Goal: Task Accomplishment & Management: Complete application form

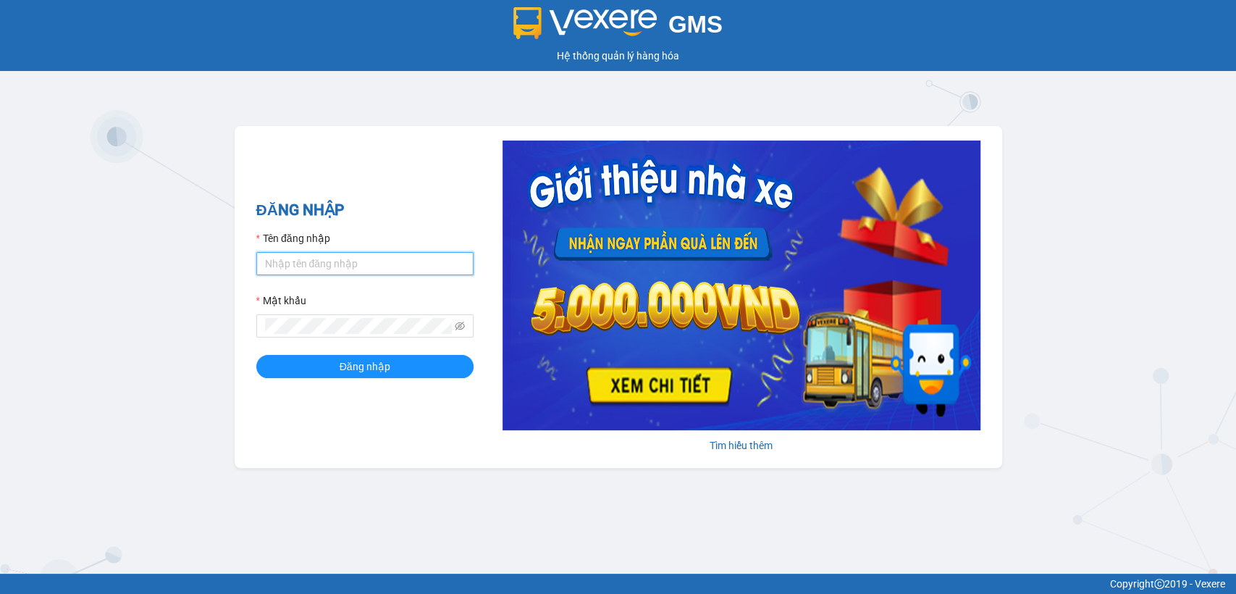
click at [411, 268] on input "Tên đăng nhập" at bounding box center [364, 263] width 217 height 23
type input "thanhttl.thoidai"
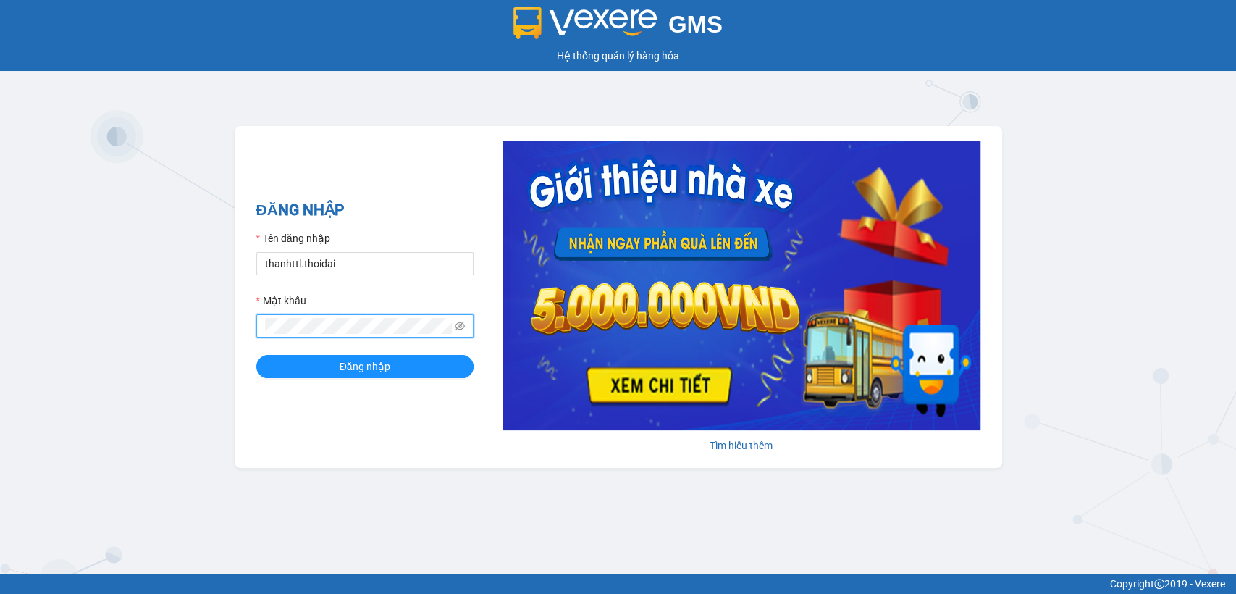
click at [256, 355] on button "Đăng nhập" at bounding box center [364, 366] width 217 height 23
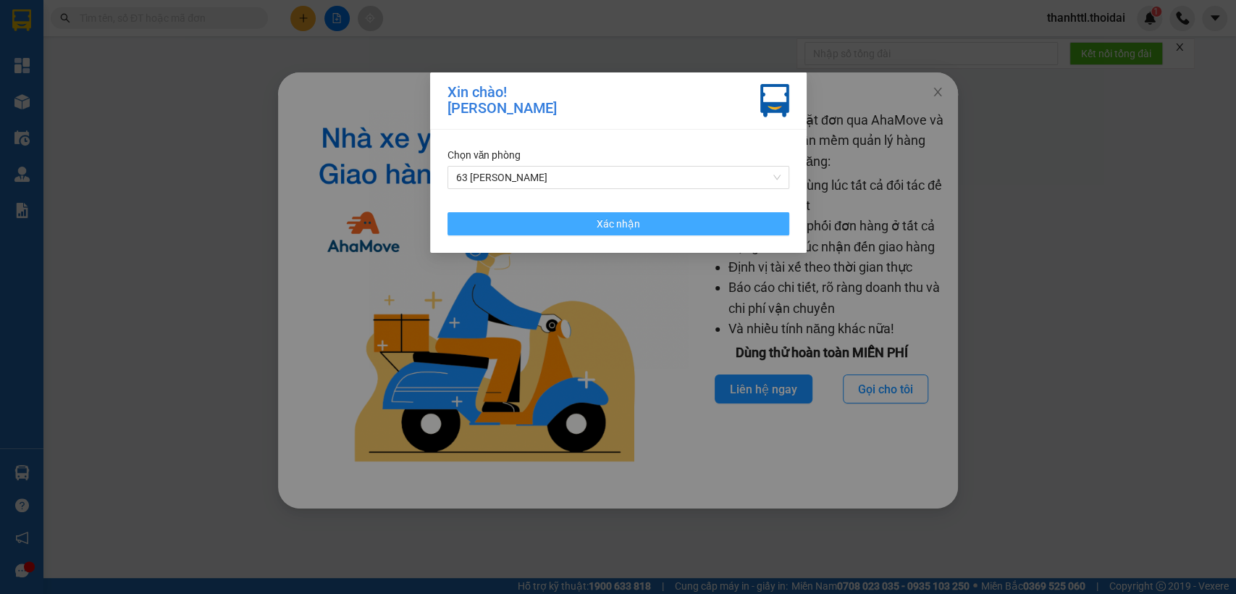
click at [562, 224] on button "Xác nhận" at bounding box center [618, 223] width 342 height 23
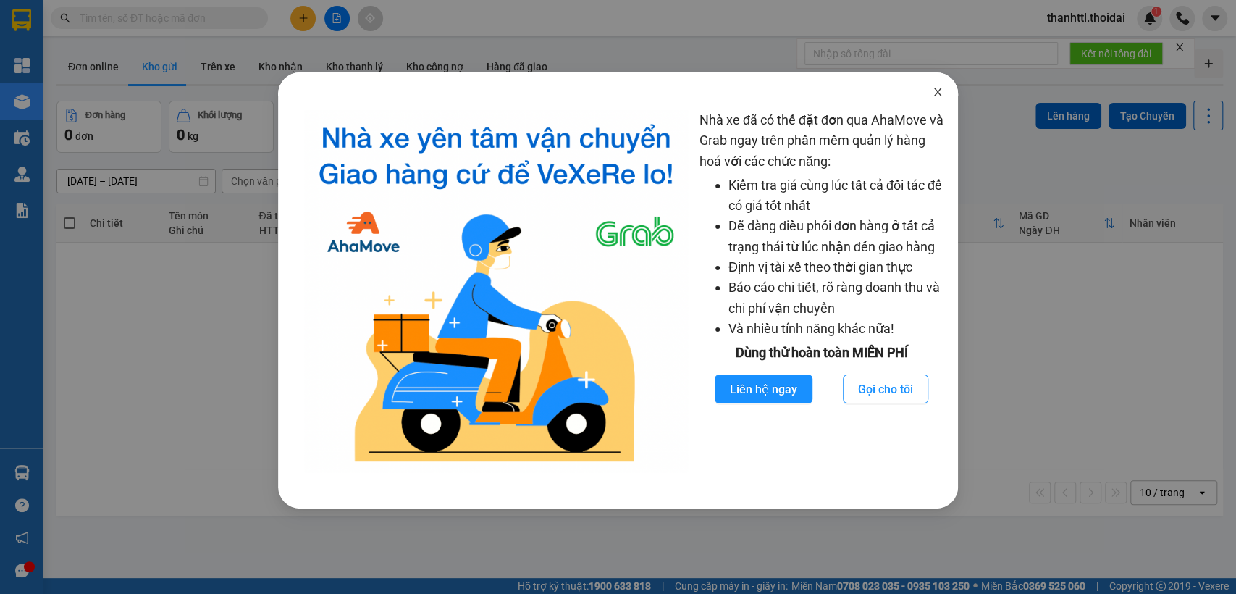
click at [946, 88] on span "Close" at bounding box center [937, 92] width 41 height 41
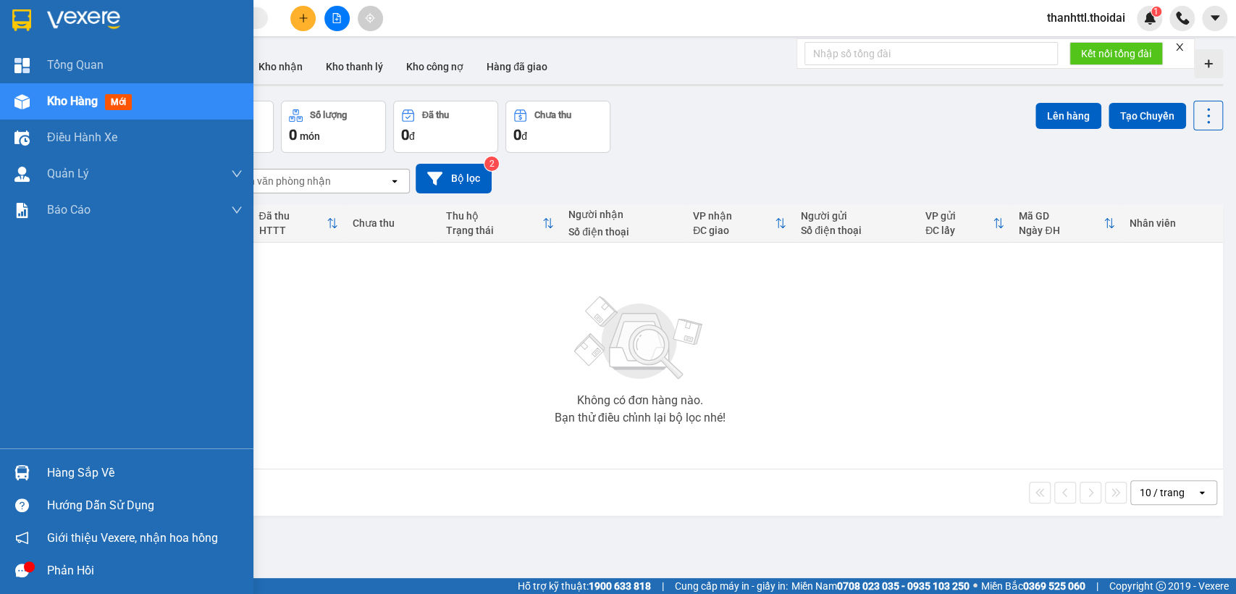
click at [35, 471] on div "Hàng sắp về" at bounding box center [126, 472] width 253 height 33
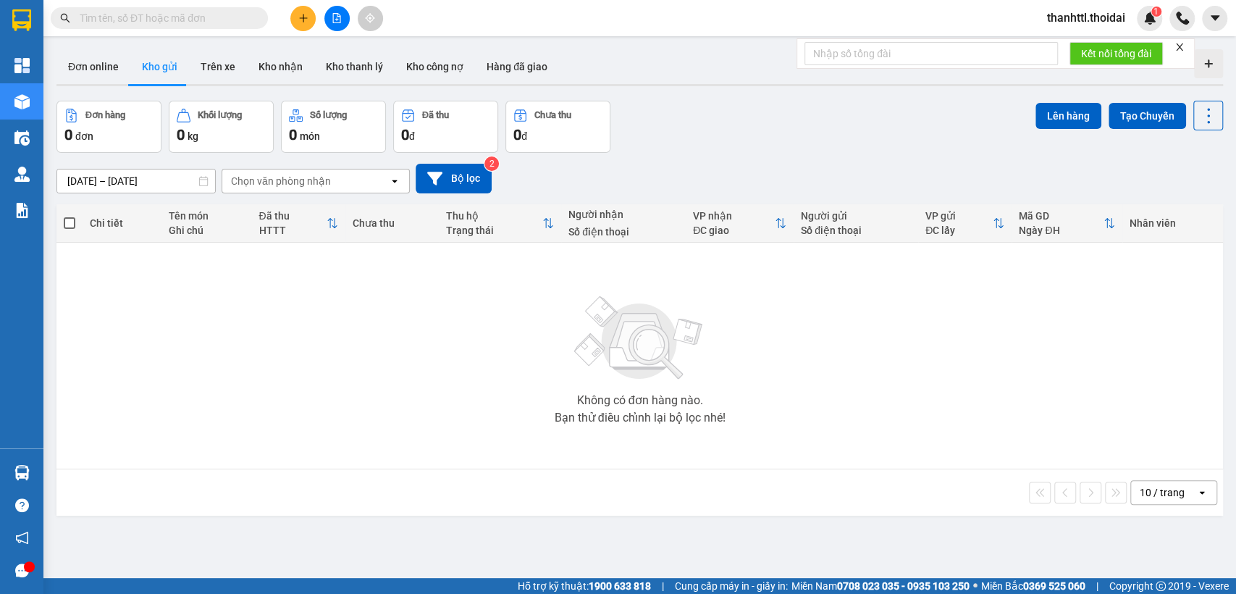
click at [328, 327] on section "Kết quả tìm kiếm ( 0 ) Bộ lọc No Data thanhttl.thoidai 1 Tổng Quan Kho hàng mới…" at bounding box center [618, 297] width 1236 height 594
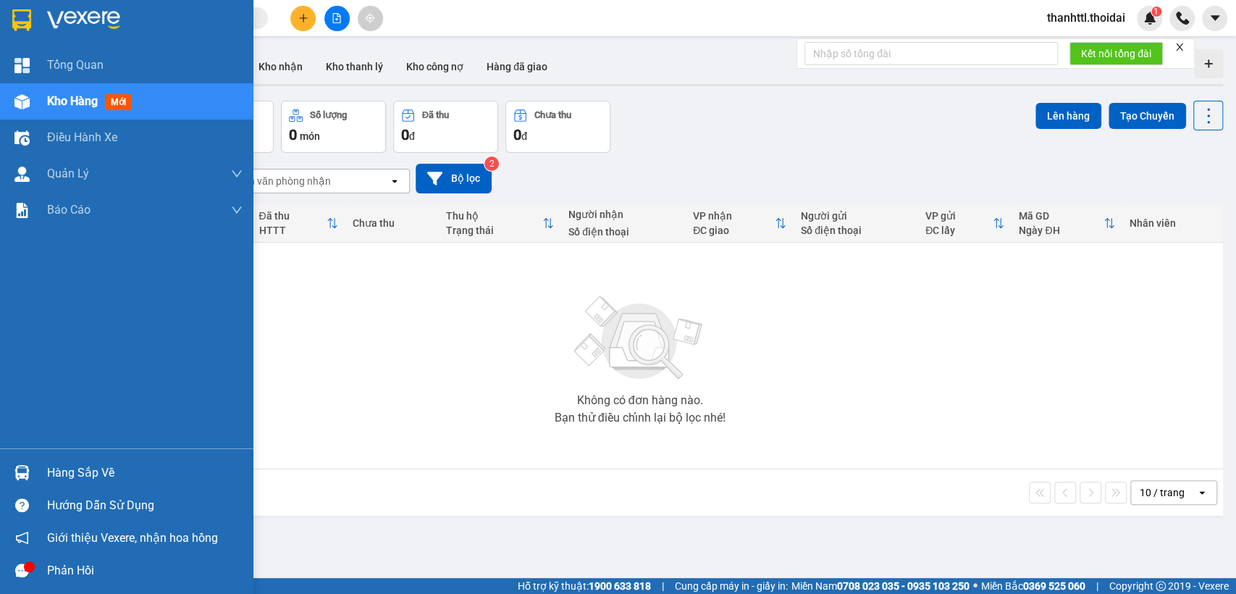
click at [33, 474] on div at bounding box center [21, 472] width 25 height 25
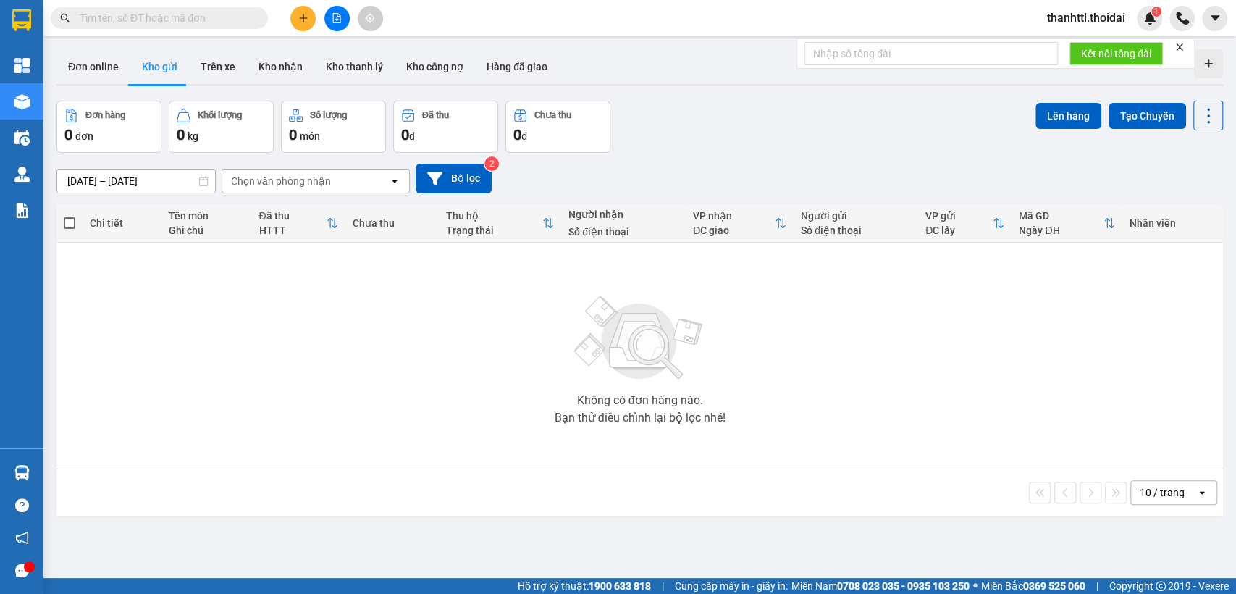
click at [315, 357] on section "Kết quả tìm kiếm ( 0 ) Bộ lọc No Data thanhttl.thoidai 1 Tổng Quan Kho hàng mới…" at bounding box center [618, 297] width 1236 height 594
click at [220, 71] on button "Trên xe" at bounding box center [218, 66] width 58 height 35
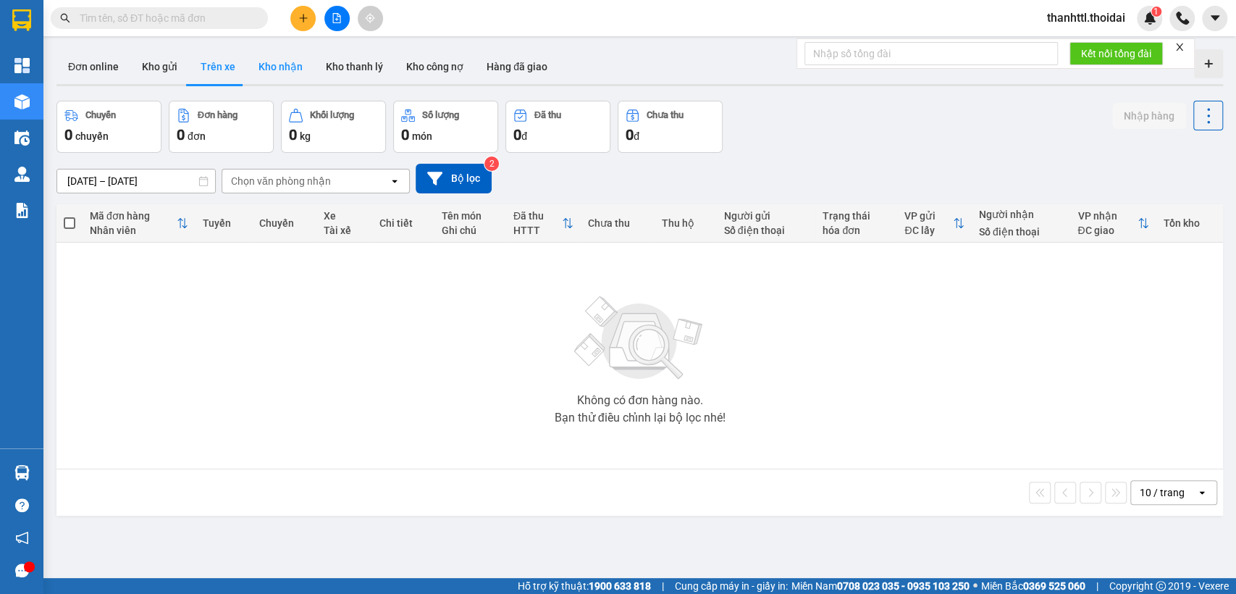
click at [283, 75] on button "Kho nhận" at bounding box center [280, 66] width 67 height 35
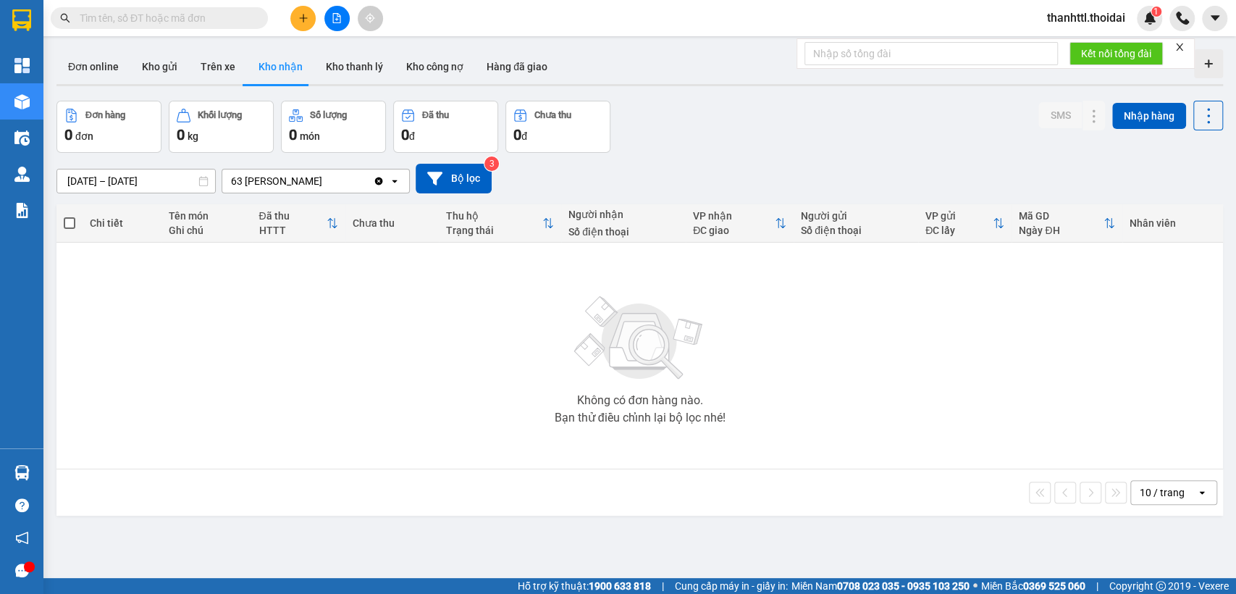
click at [375, 184] on icon "Clear value" at bounding box center [379, 181] width 12 height 12
click at [219, 70] on button "Trên xe" at bounding box center [218, 66] width 58 height 35
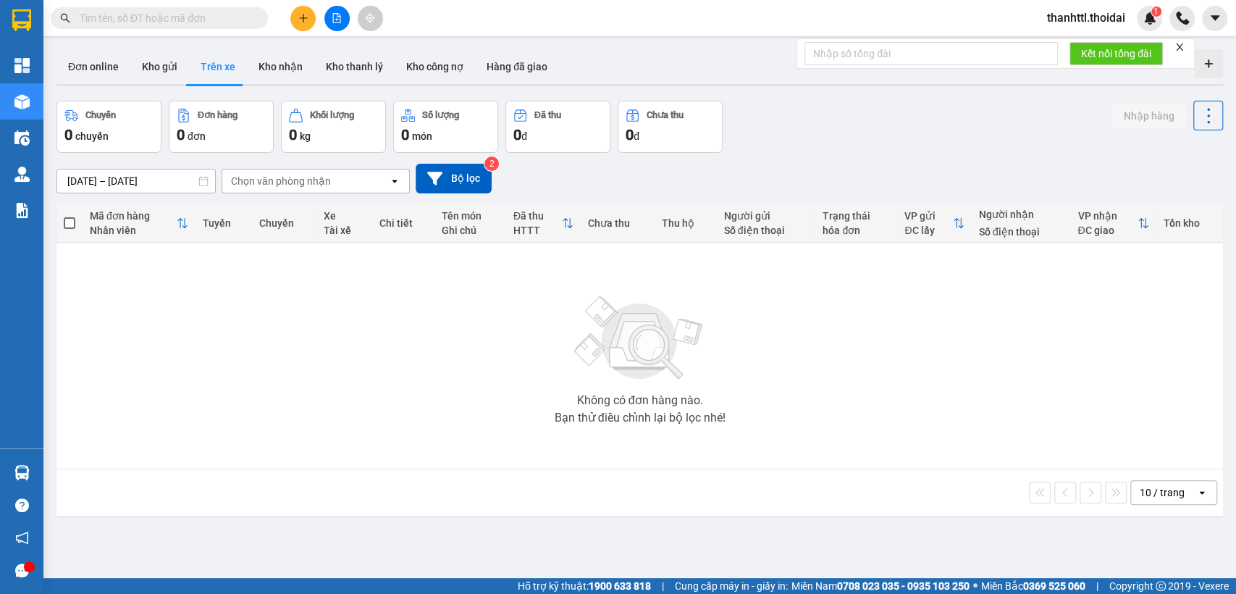
click at [108, 179] on input "13/09/2025 – 15/09/2025" at bounding box center [136, 180] width 158 height 23
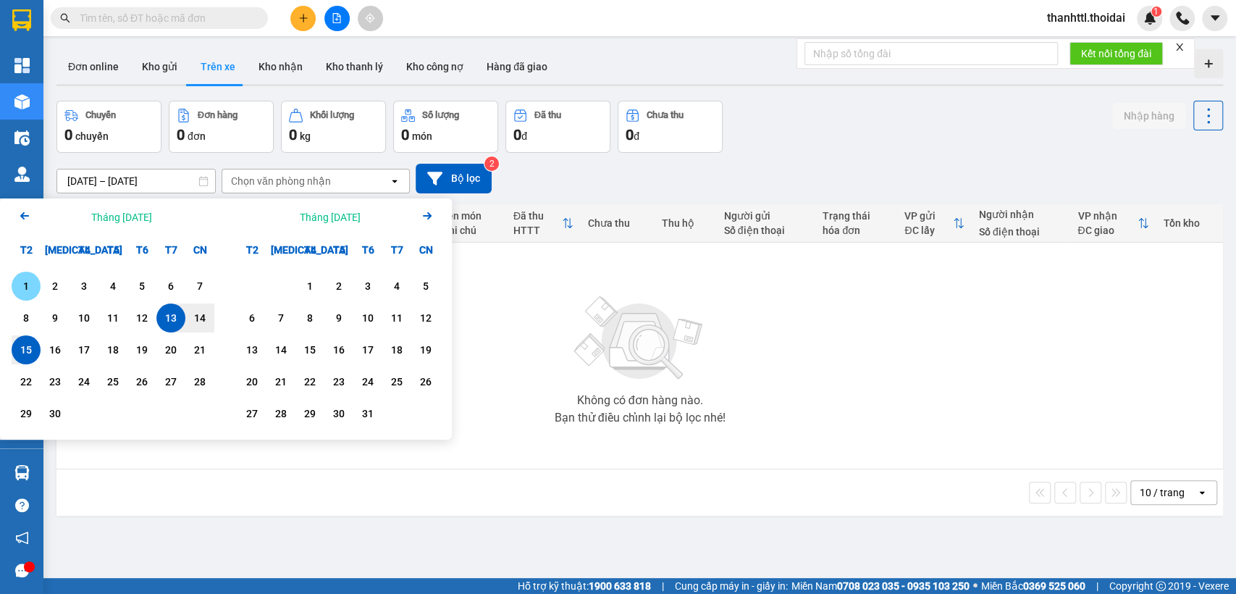
click at [39, 292] on div "1" at bounding box center [26, 285] width 29 height 29
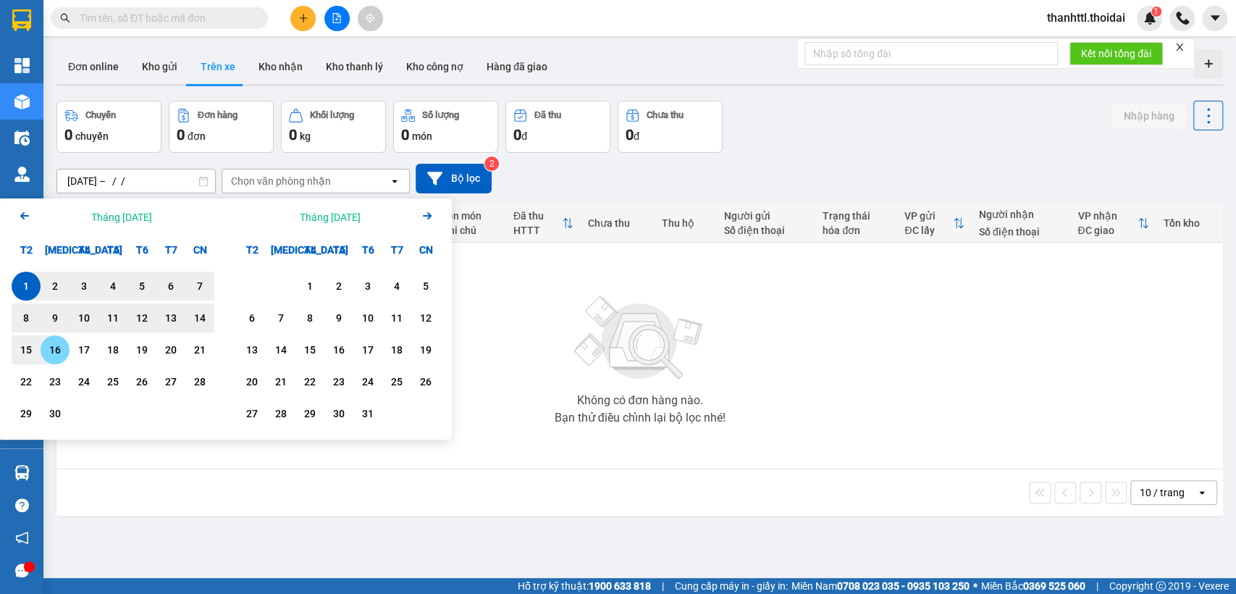
click at [51, 350] on div "16" at bounding box center [55, 349] width 20 height 17
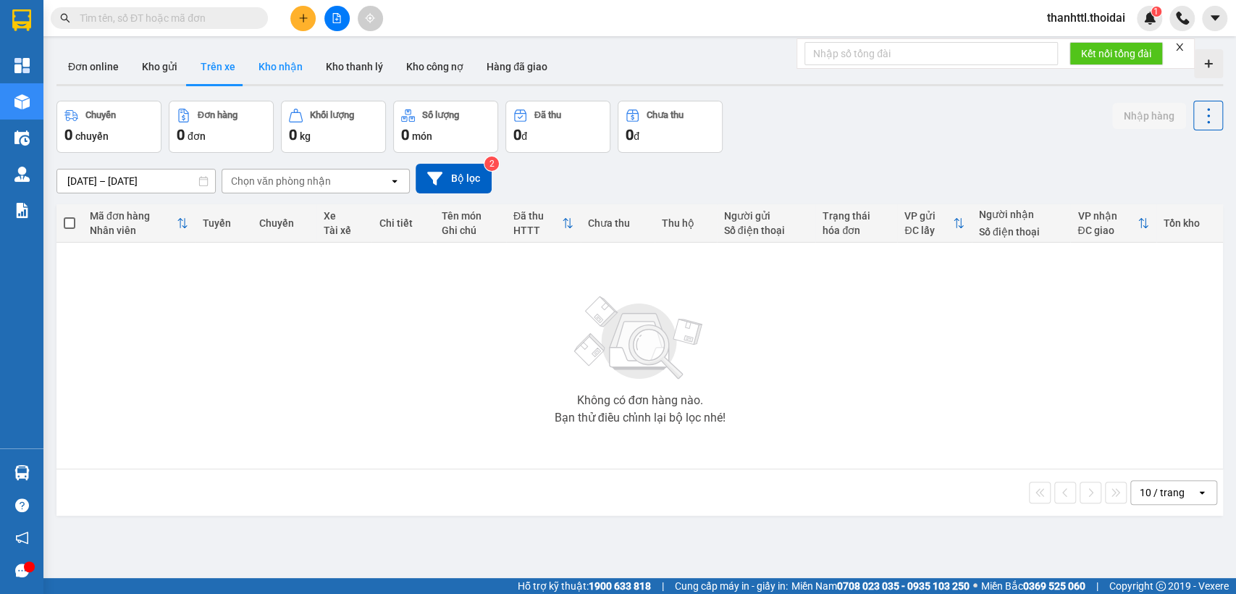
click at [274, 67] on button "Kho nhận" at bounding box center [280, 66] width 67 height 35
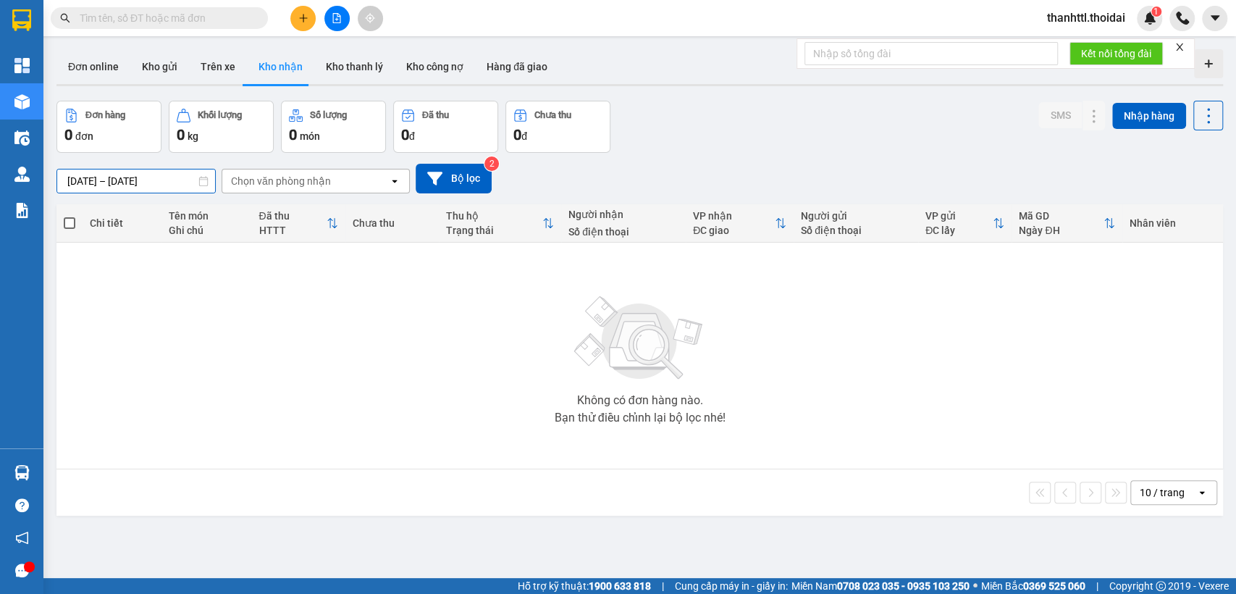
click at [117, 183] on input "13/09/2025 – 15/09/2025" at bounding box center [136, 180] width 158 height 23
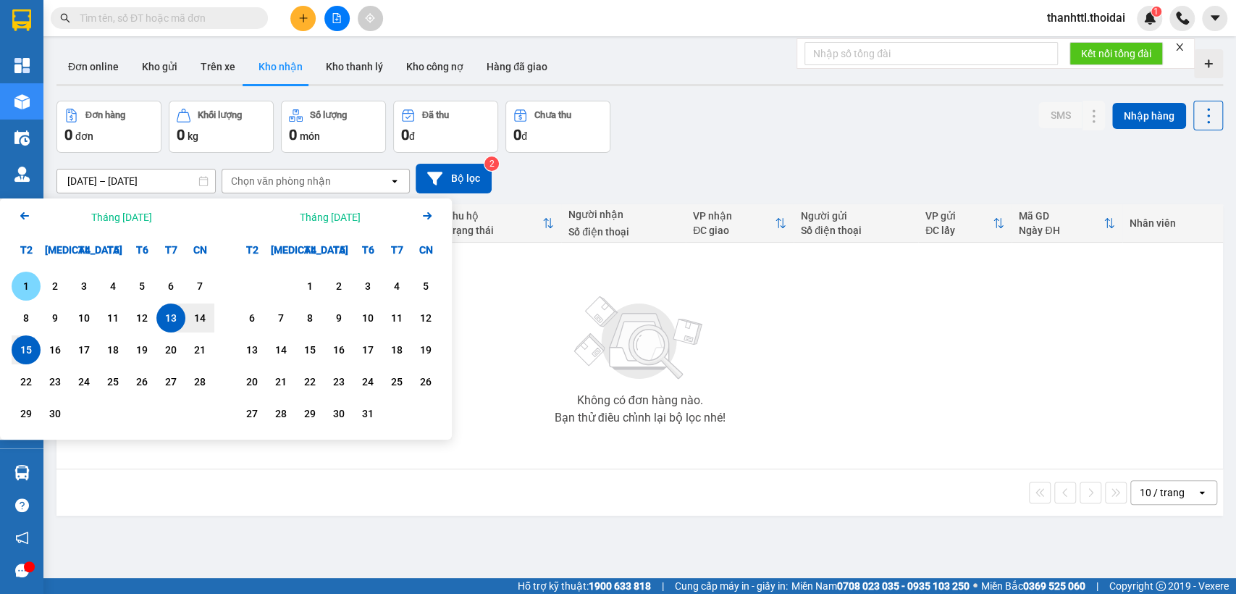
drag, startPoint x: 29, startPoint y: 290, endPoint x: 67, endPoint y: 285, distance: 38.1
click at [31, 290] on div "1" at bounding box center [26, 285] width 20 height 17
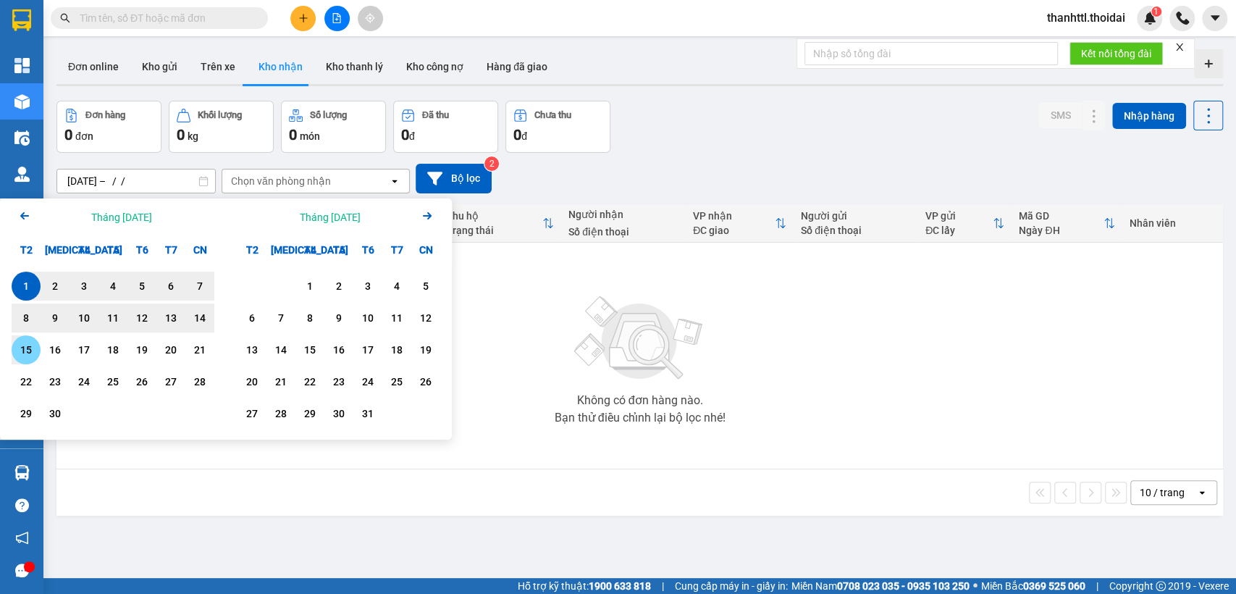
click at [26, 349] on div "15" at bounding box center [26, 349] width 20 height 17
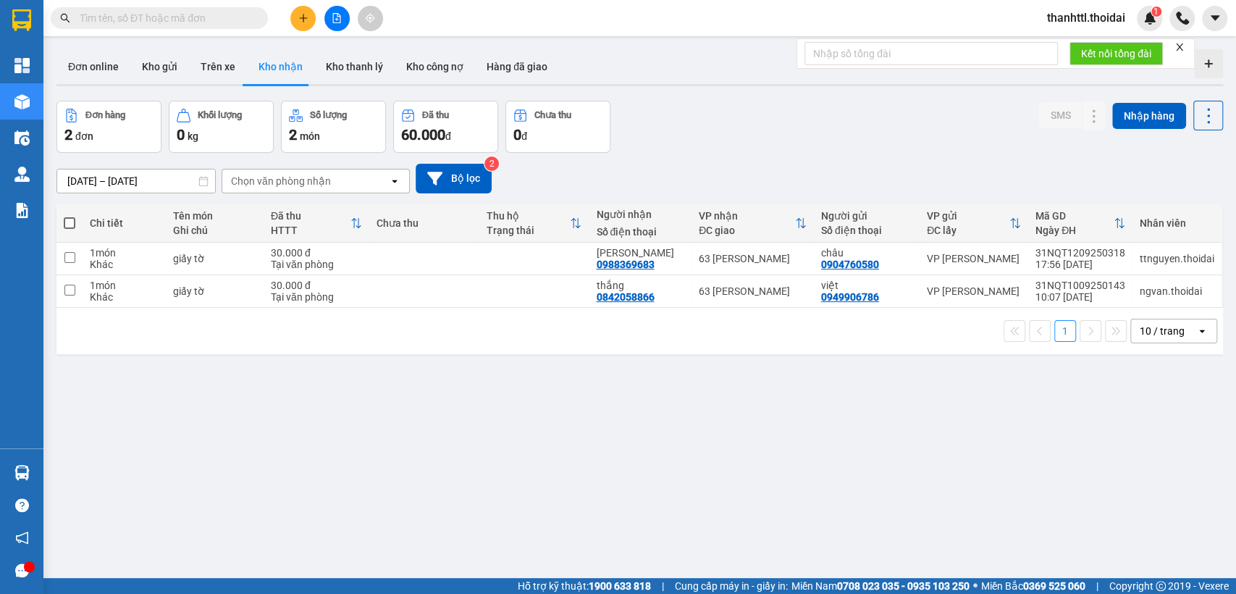
click at [395, 180] on icon at bounding box center [394, 181] width 5 height 3
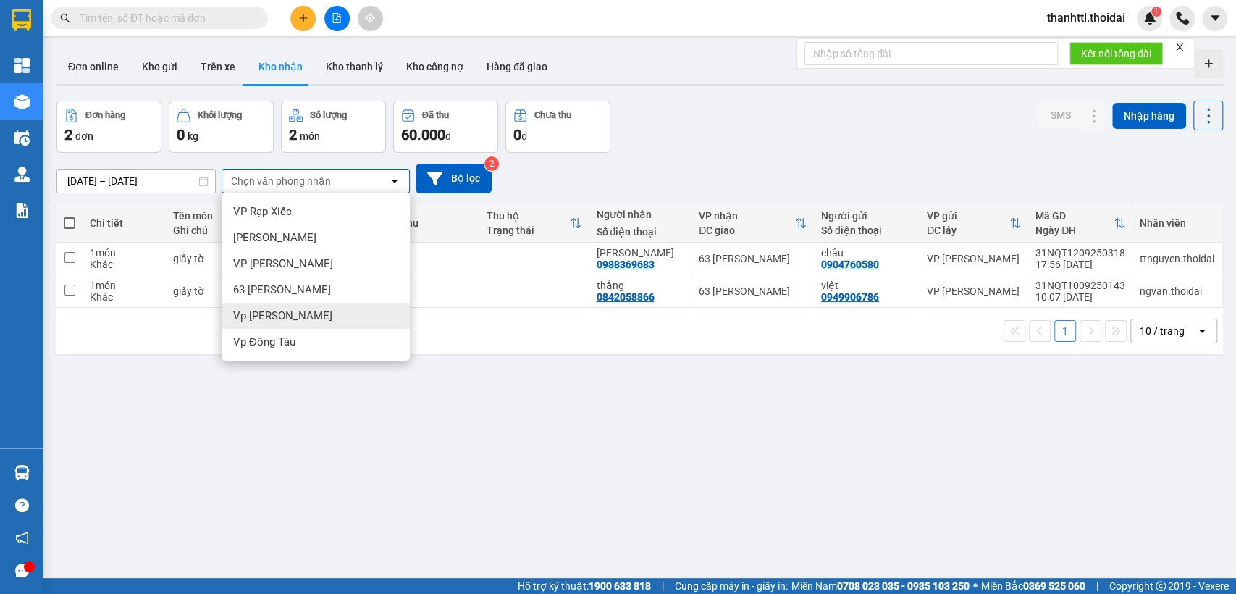
click at [289, 318] on span "Vp Lê Hoàn" at bounding box center [282, 315] width 99 height 14
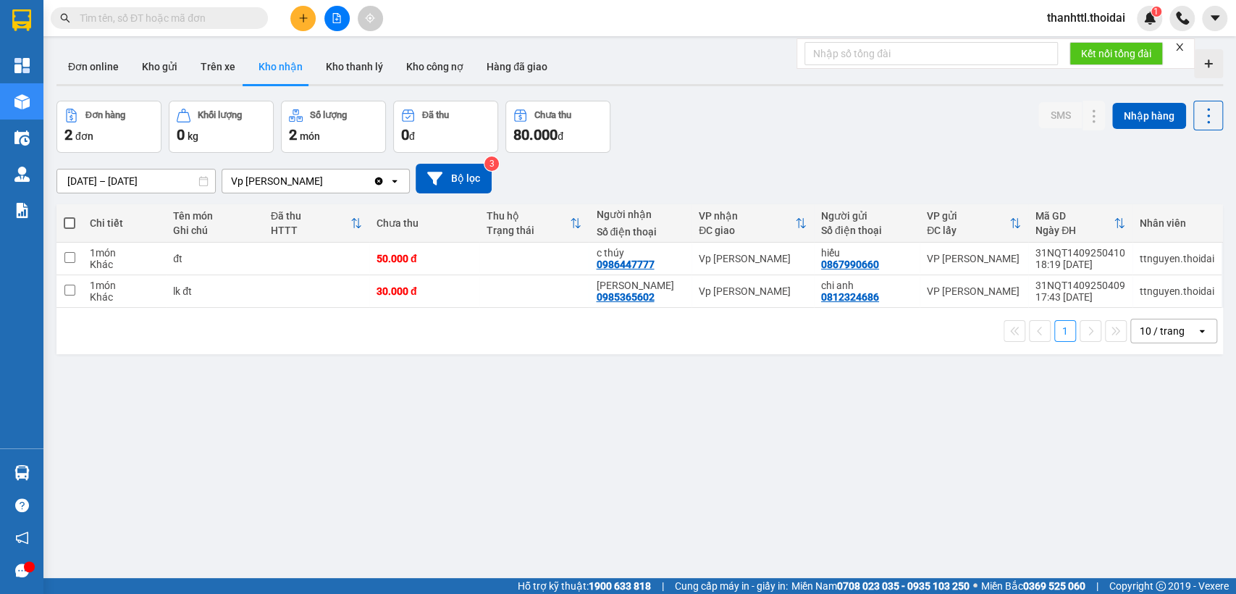
click at [397, 181] on icon "open" at bounding box center [395, 181] width 12 height 12
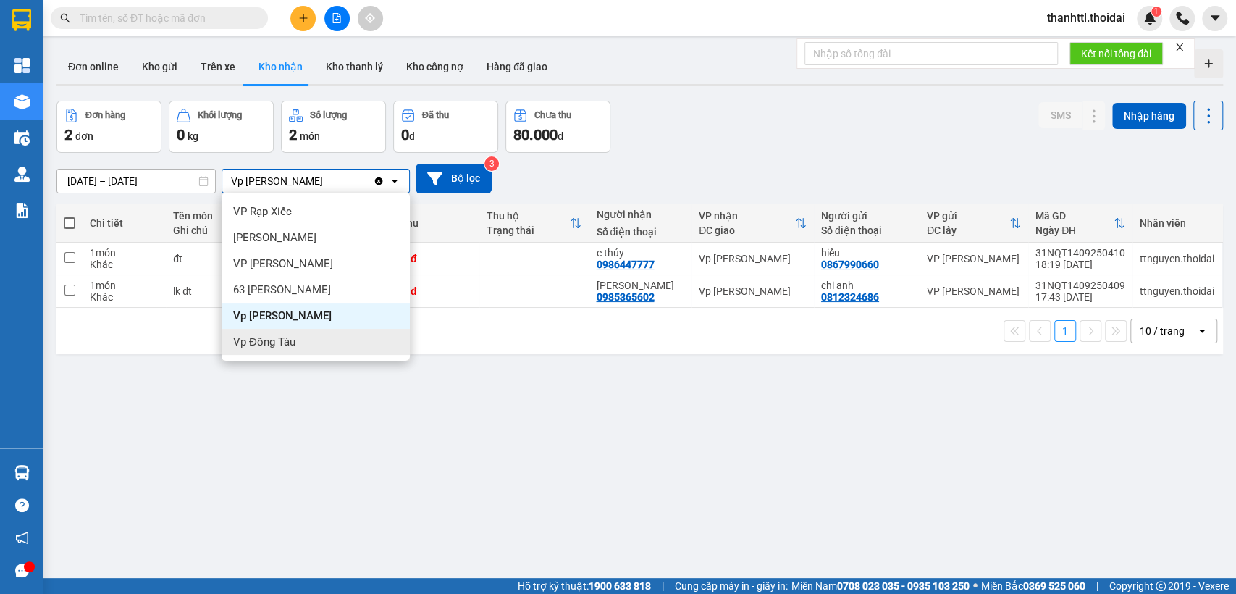
click at [266, 344] on span "Vp Đồng Tàu" at bounding box center [264, 341] width 62 height 14
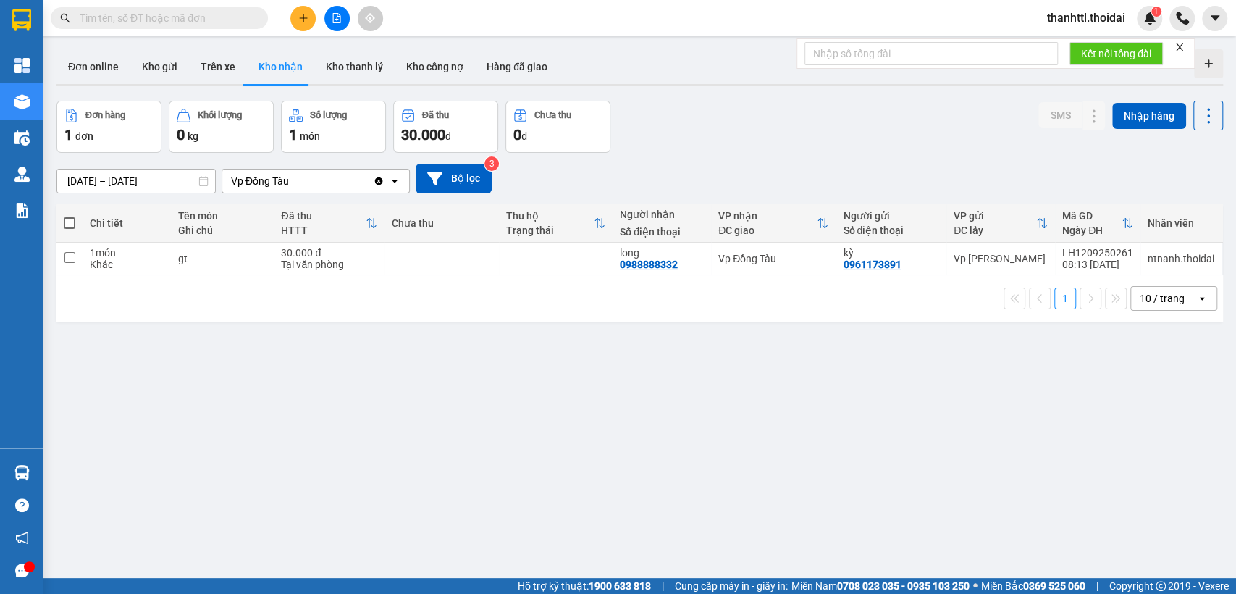
click at [394, 182] on icon "open" at bounding box center [395, 181] width 12 height 12
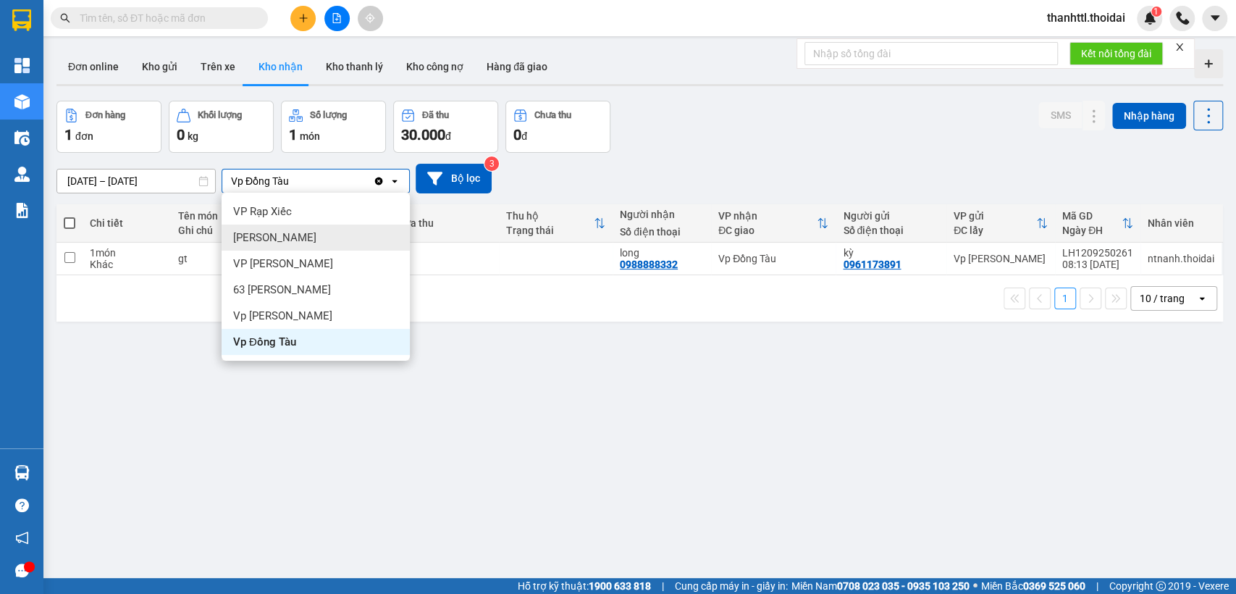
click at [275, 239] on div "Lý Nhân" at bounding box center [316, 237] width 188 height 26
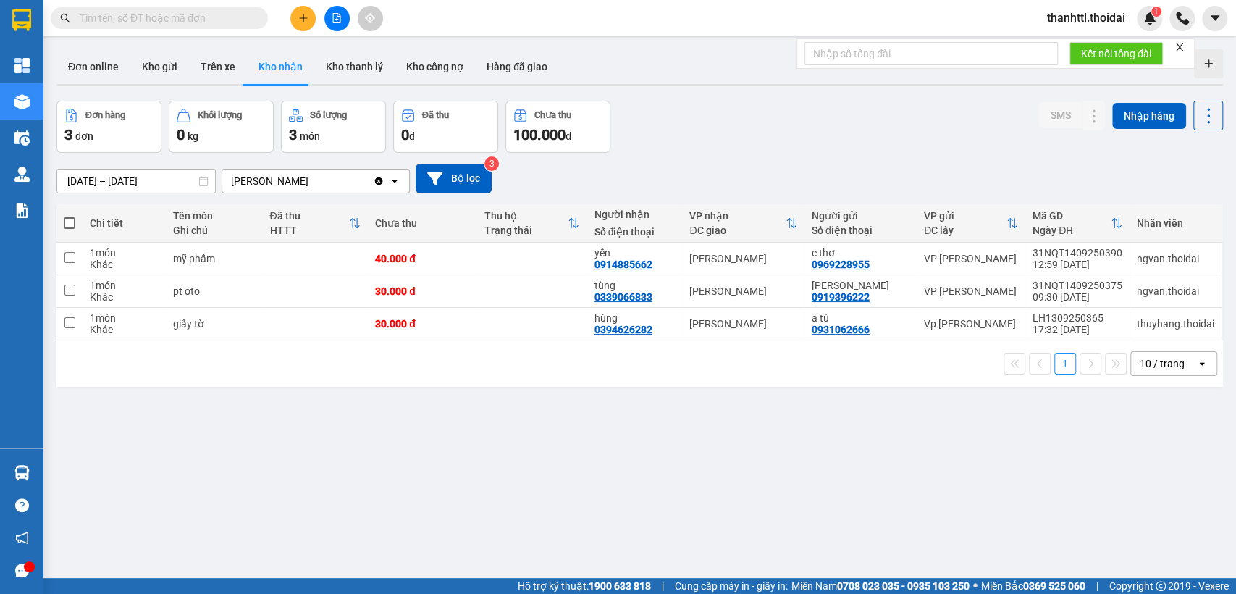
click at [393, 180] on icon "open" at bounding box center [395, 181] width 12 height 12
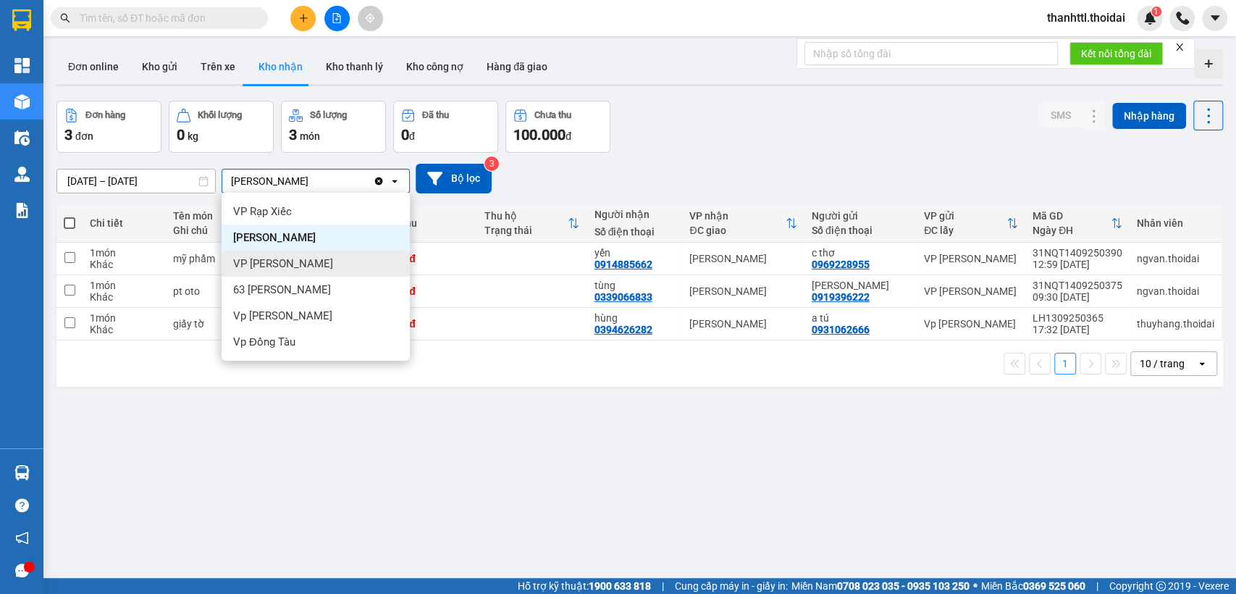
click at [287, 264] on span "VP Nguyễn Quốc Trị" at bounding box center [283, 263] width 100 height 14
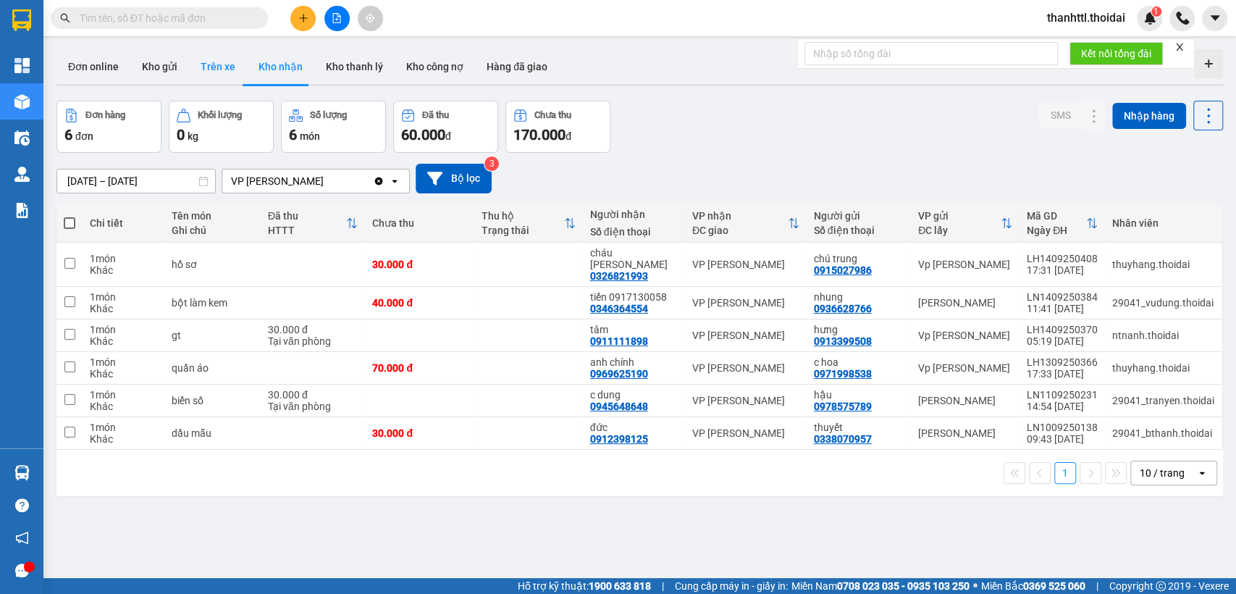
click at [210, 67] on button "Trên xe" at bounding box center [218, 66] width 58 height 35
type input "01/09/2025 – 16/09/2025"
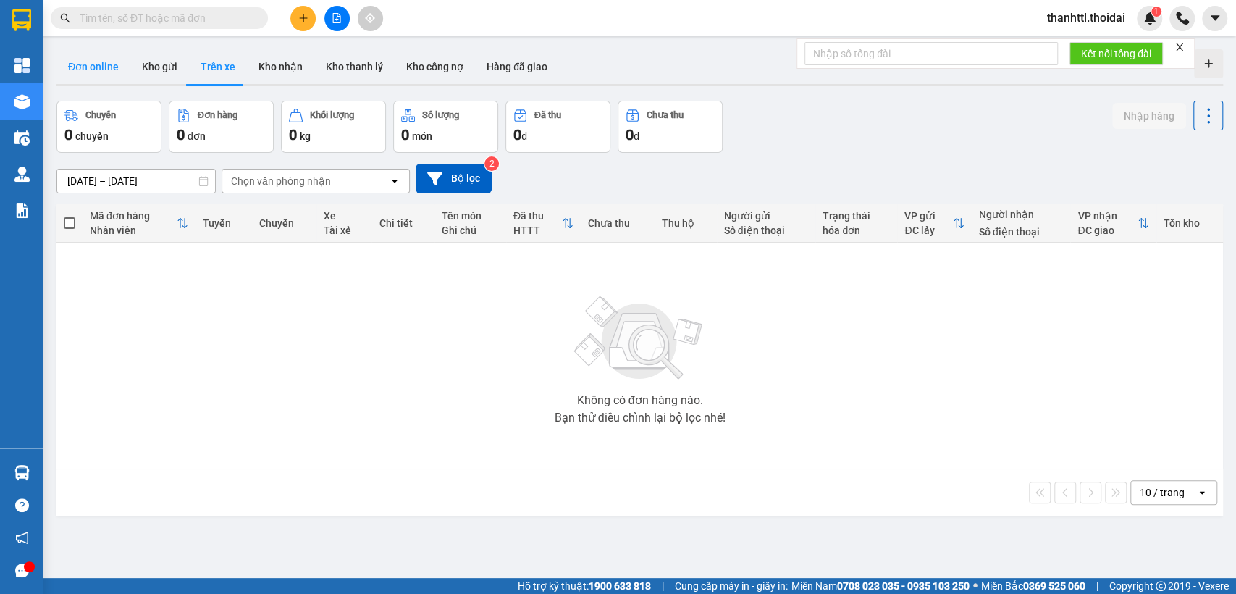
click at [93, 73] on button "Đơn online" at bounding box center [93, 66] width 74 height 35
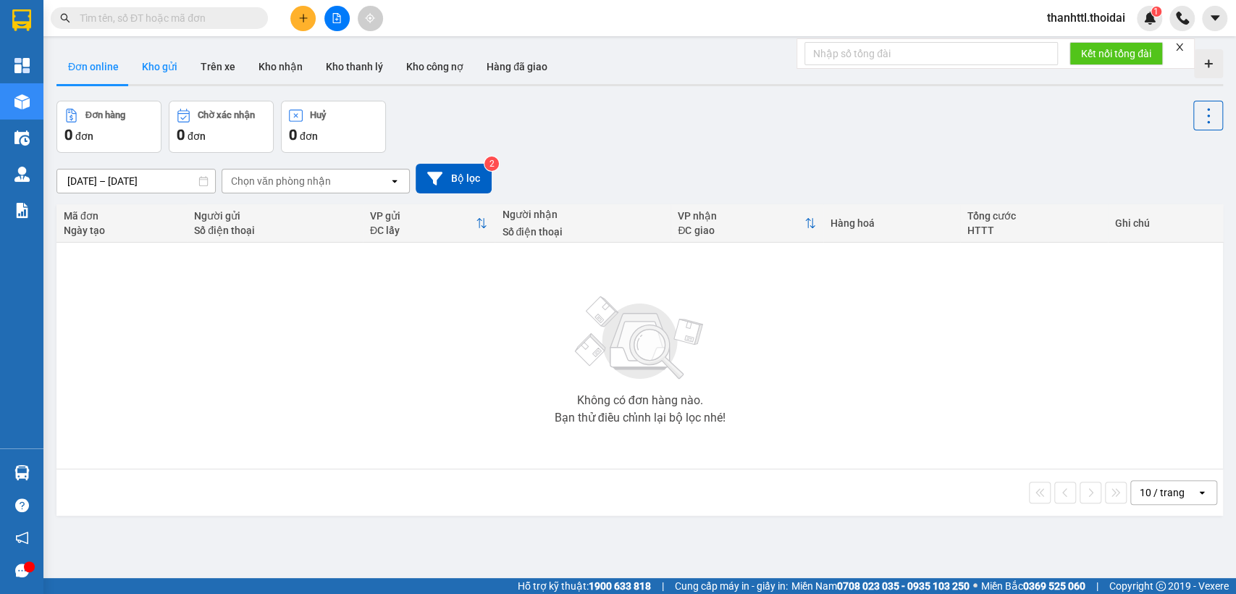
click at [138, 66] on button "Kho gửi" at bounding box center [159, 66] width 59 height 35
type input "13/09/2025 – 15/09/2025"
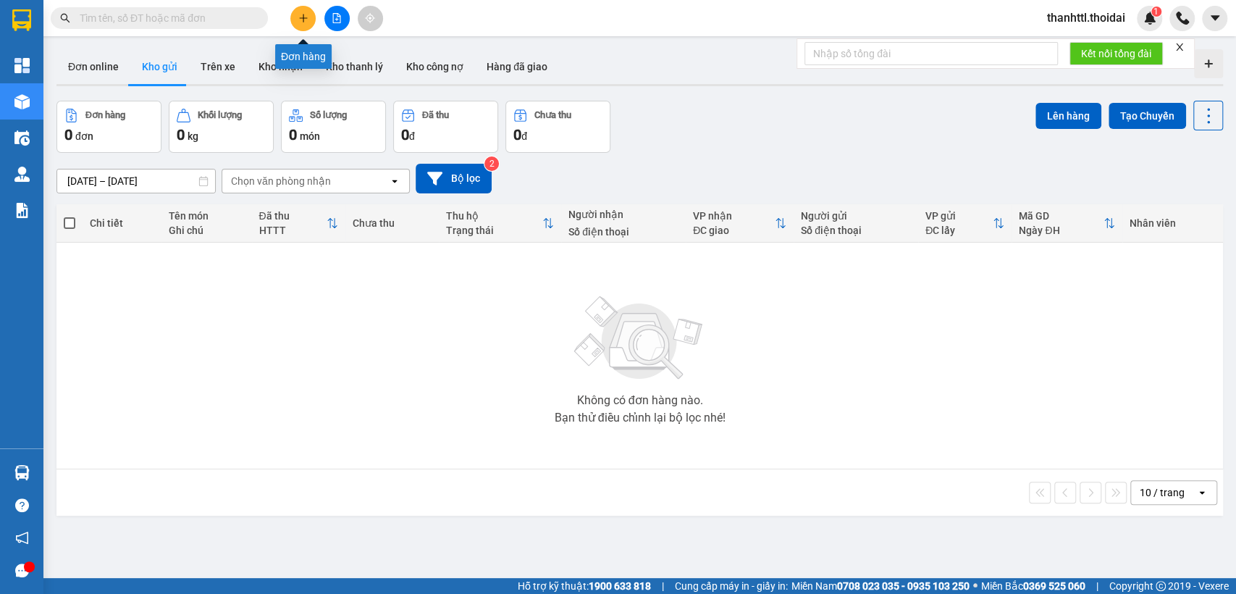
click at [304, 21] on icon "plus" at bounding box center [303, 18] width 10 height 10
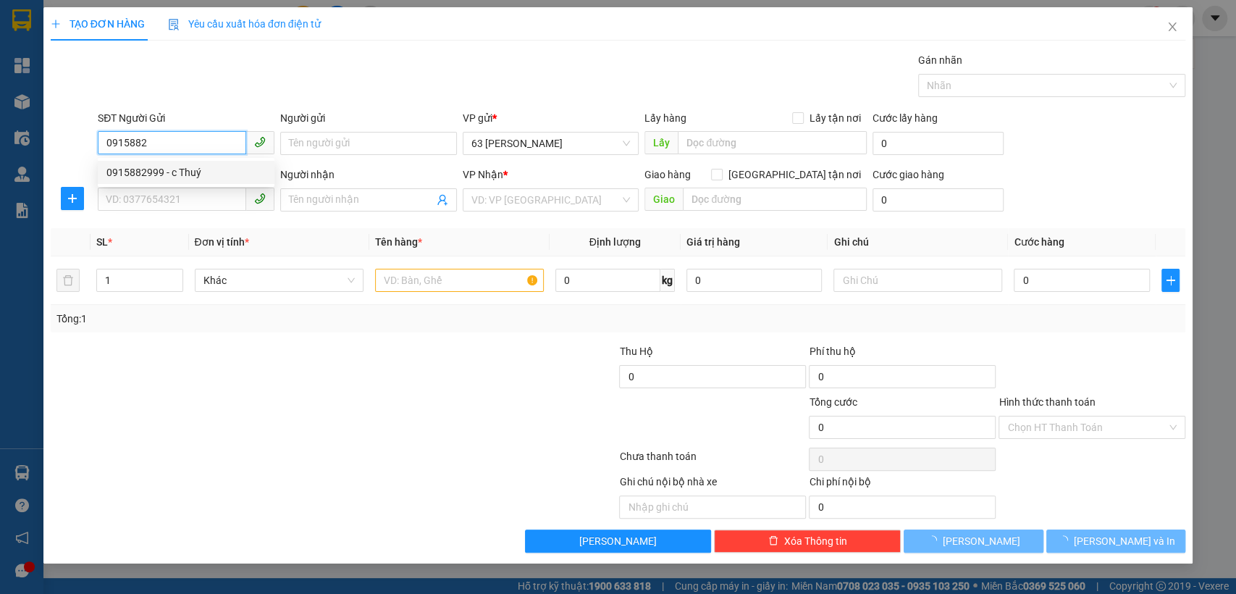
click at [203, 169] on div "0915882999 - c Thuý" at bounding box center [185, 172] width 159 height 16
type input "0915882999"
type input "c Thuý"
type input "0915882999"
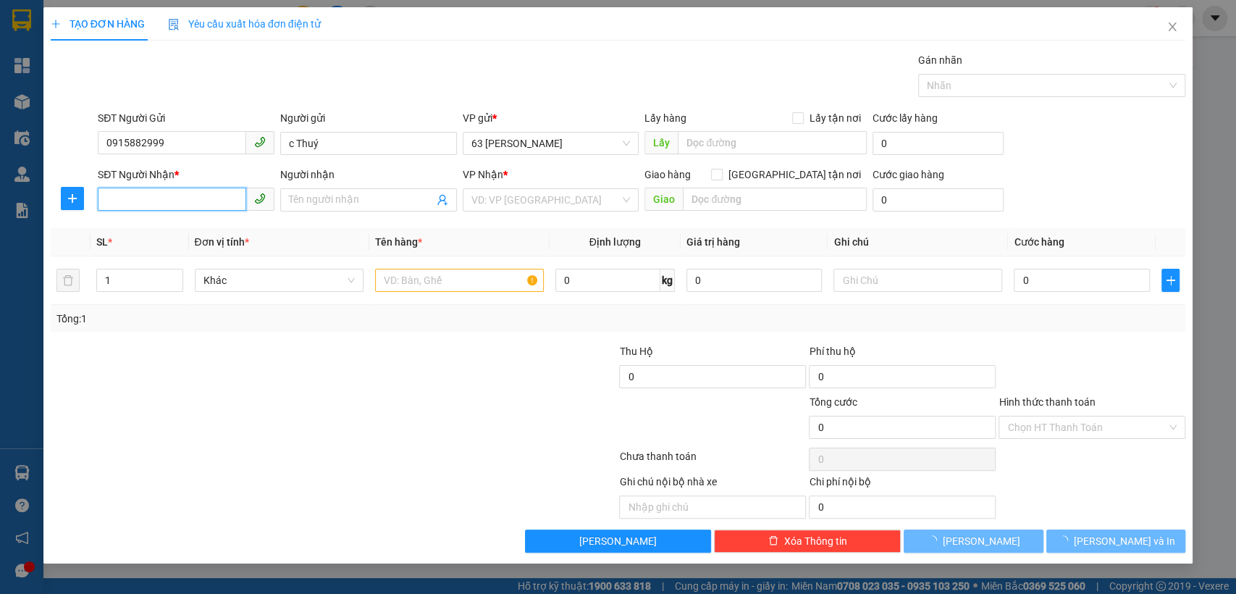
click at [207, 198] on input "SĐT Người Nhận *" at bounding box center [172, 198] width 148 height 23
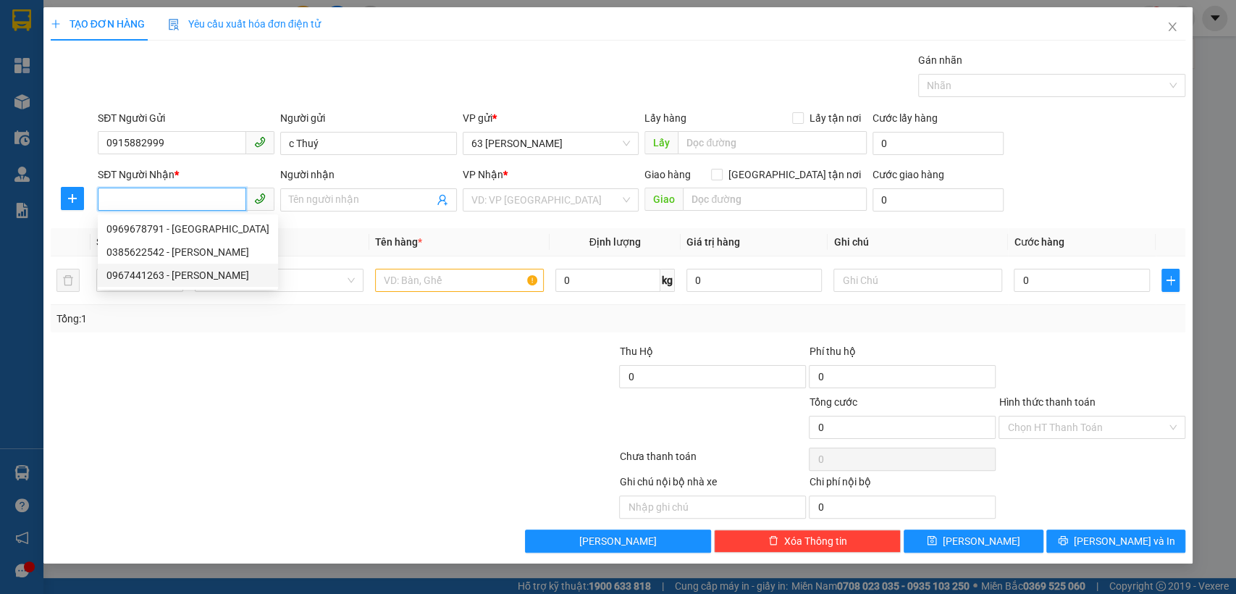
click at [185, 275] on div "0967441263 - anh Dũng" at bounding box center [187, 275] width 163 height 16
type input "0967441263"
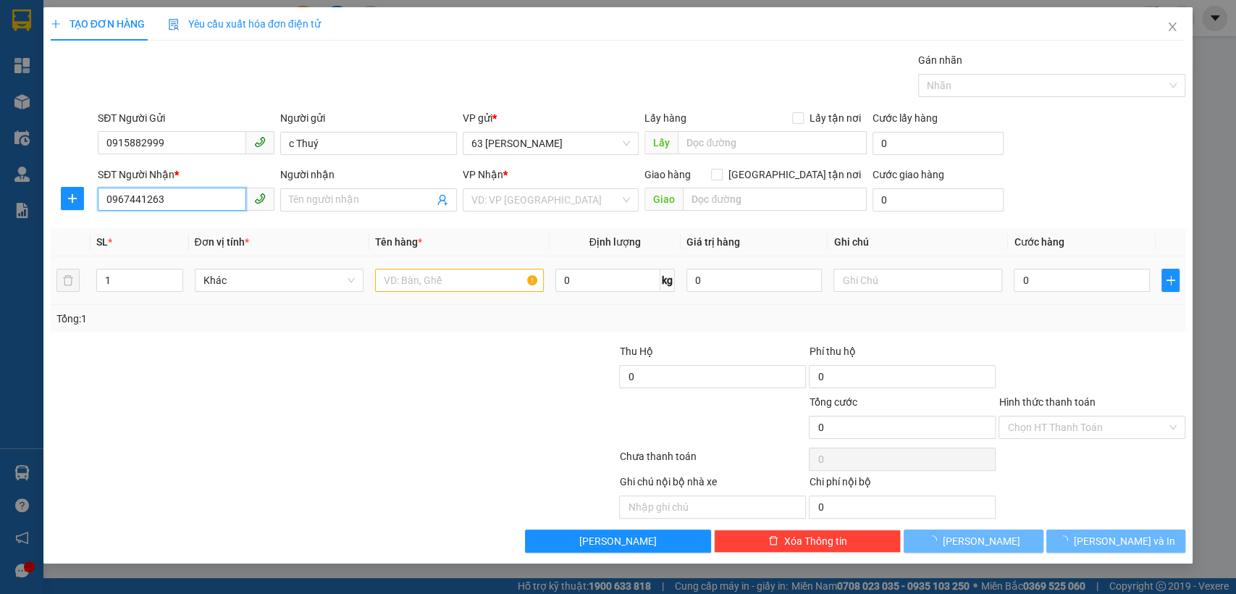
type input "anh Dũng"
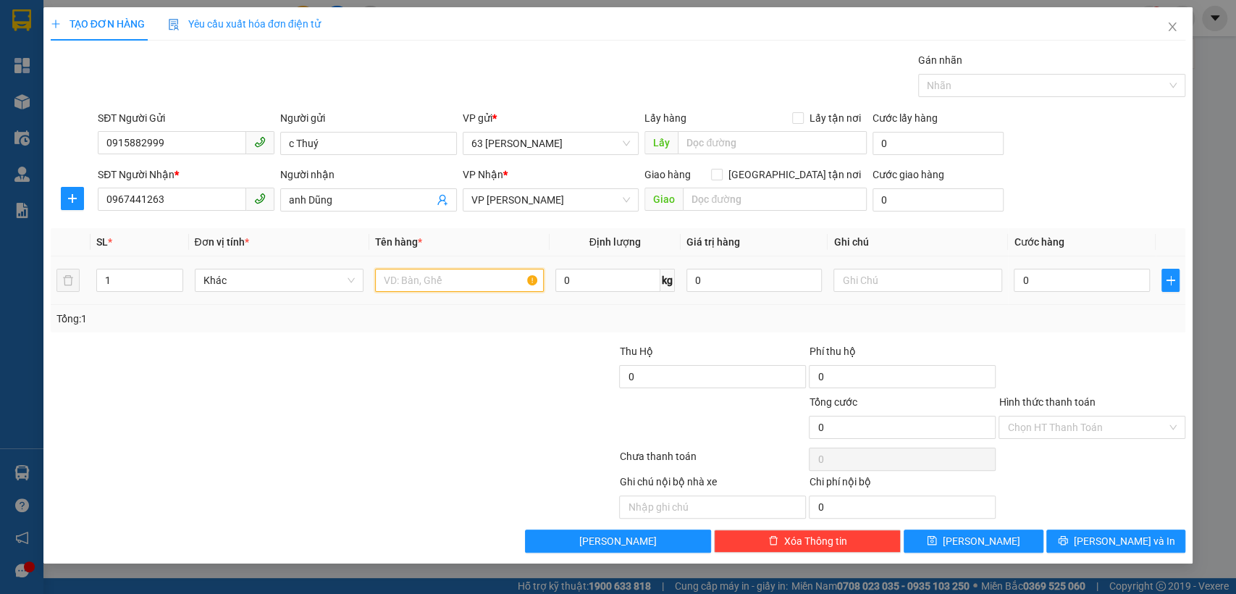
click at [423, 274] on input "text" at bounding box center [459, 280] width 169 height 23
type input "mâu xn"
click at [1059, 285] on input "0" at bounding box center [1082, 280] width 136 height 23
type input "3"
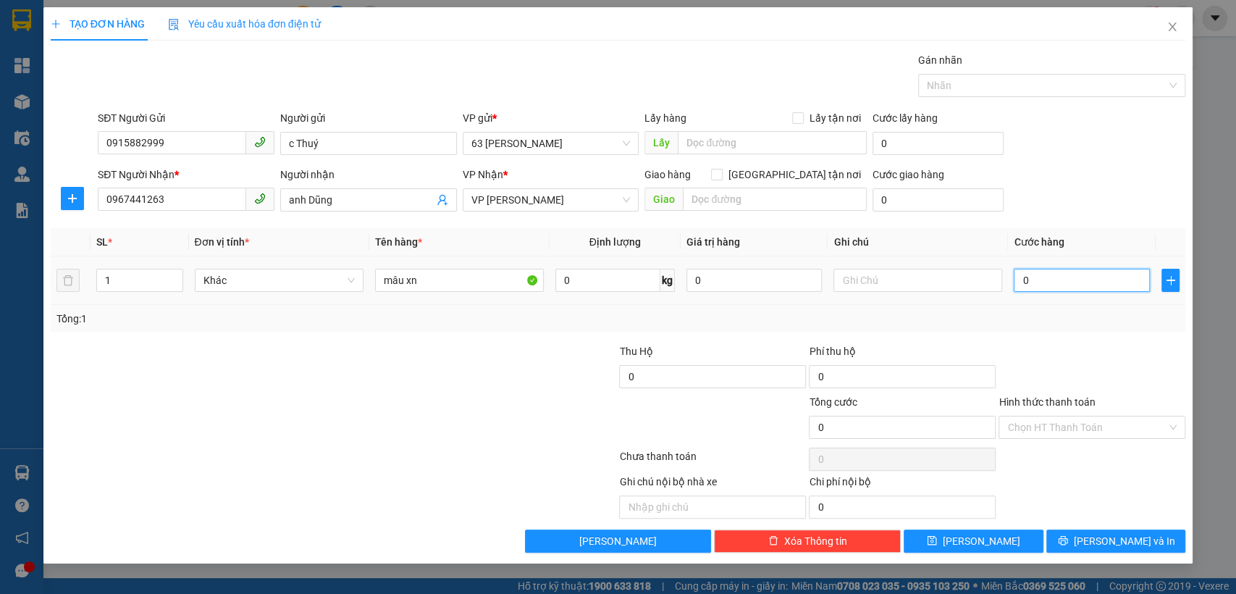
type input "3"
type input "30"
type input "300"
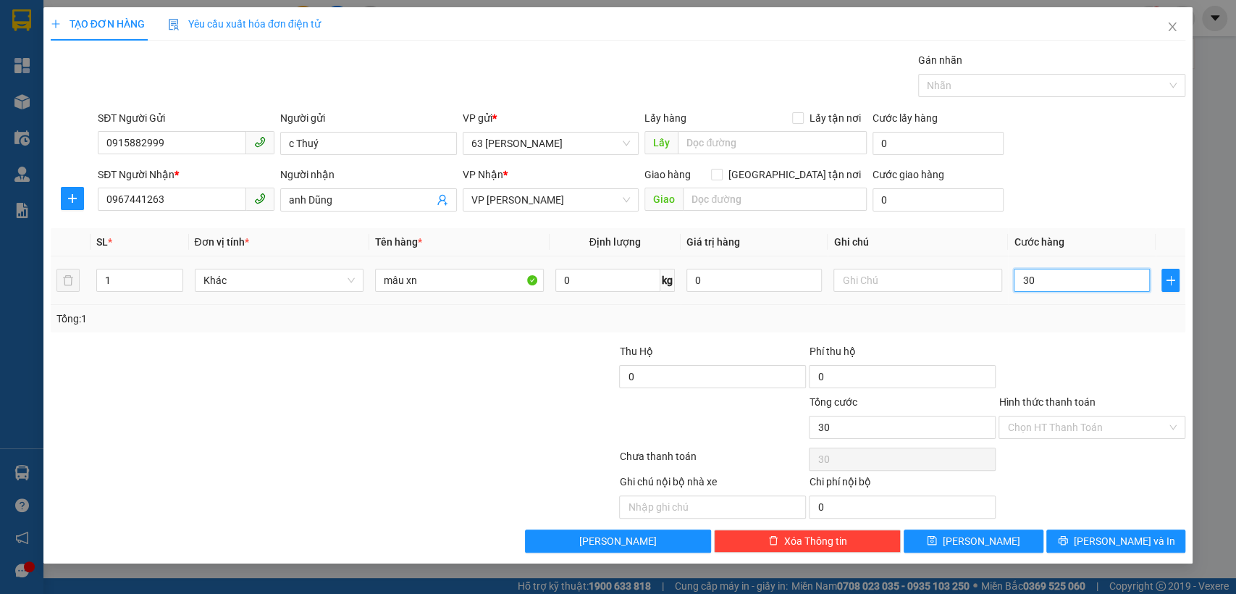
type input "300"
type input "3.000"
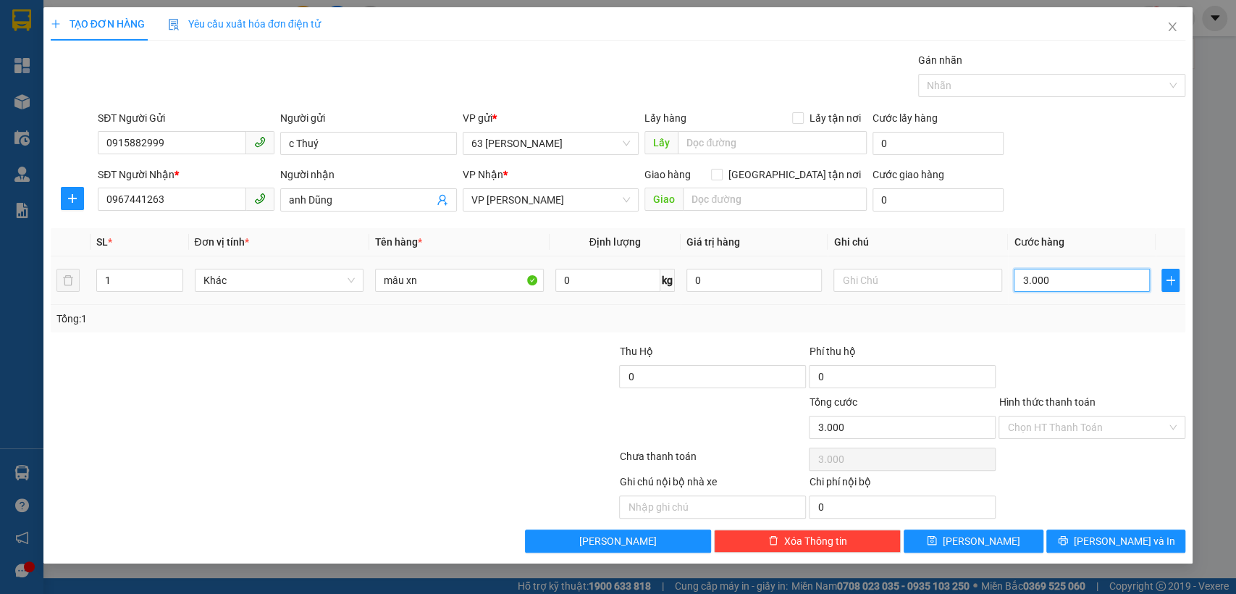
type input "30.000"
click at [1059, 540] on button "Lưu và In" at bounding box center [1115, 540] width 139 height 23
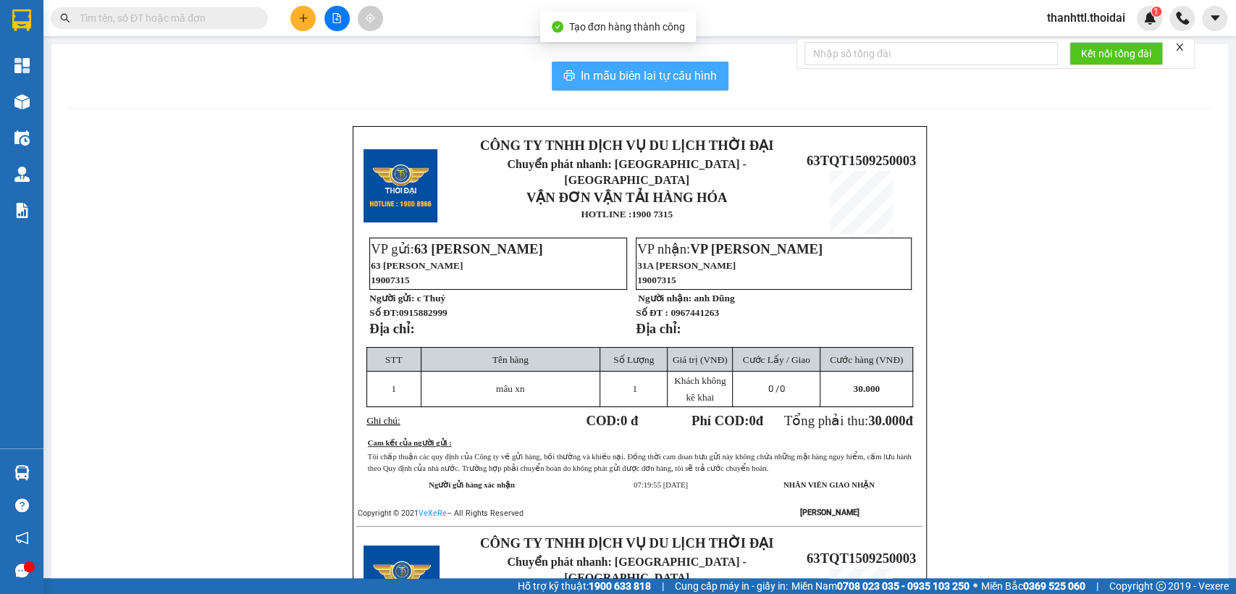
click at [608, 71] on span "In mẫu biên lai tự cấu hình" at bounding box center [649, 76] width 136 height 18
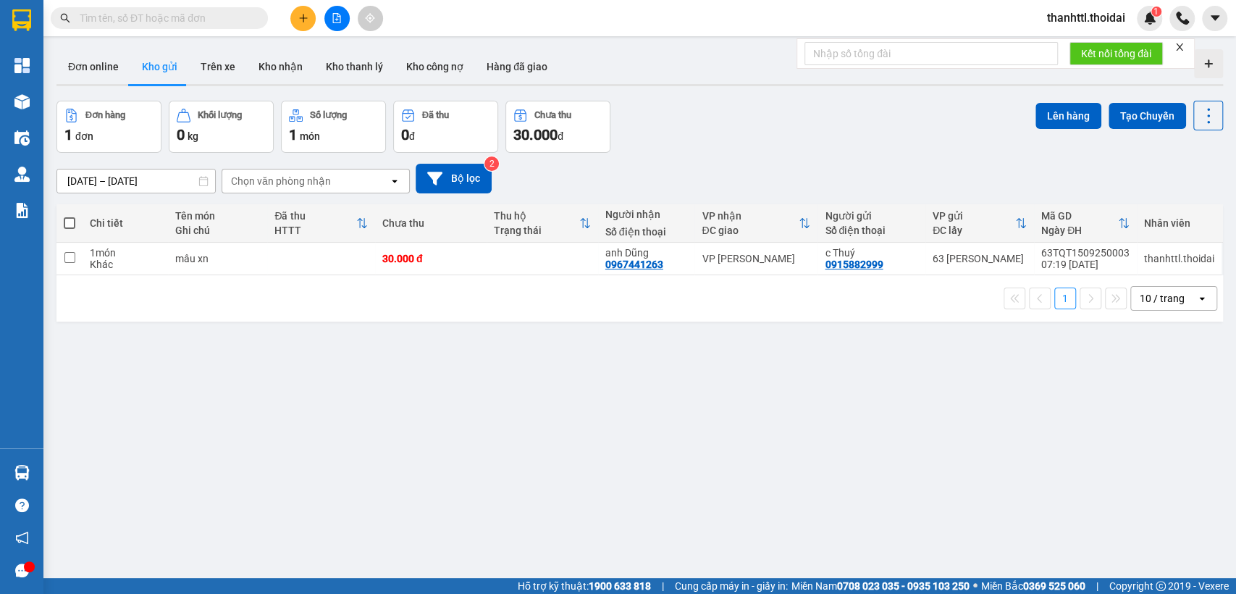
click at [307, 20] on icon "plus" at bounding box center [303, 18] width 10 height 10
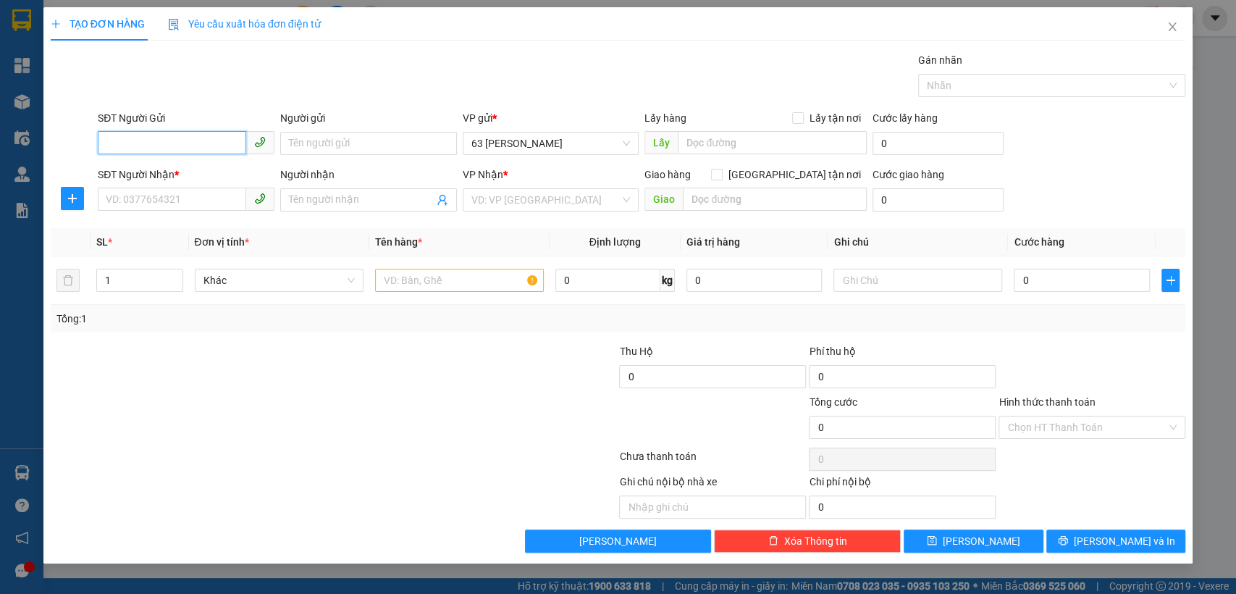
click at [151, 141] on input "SĐT Người Gửi" at bounding box center [172, 142] width 148 height 23
click at [190, 182] on div "0915882999 - c Thuý" at bounding box center [186, 172] width 177 height 23
type input "0915882999"
type input "c Thuý"
type input "0915882999"
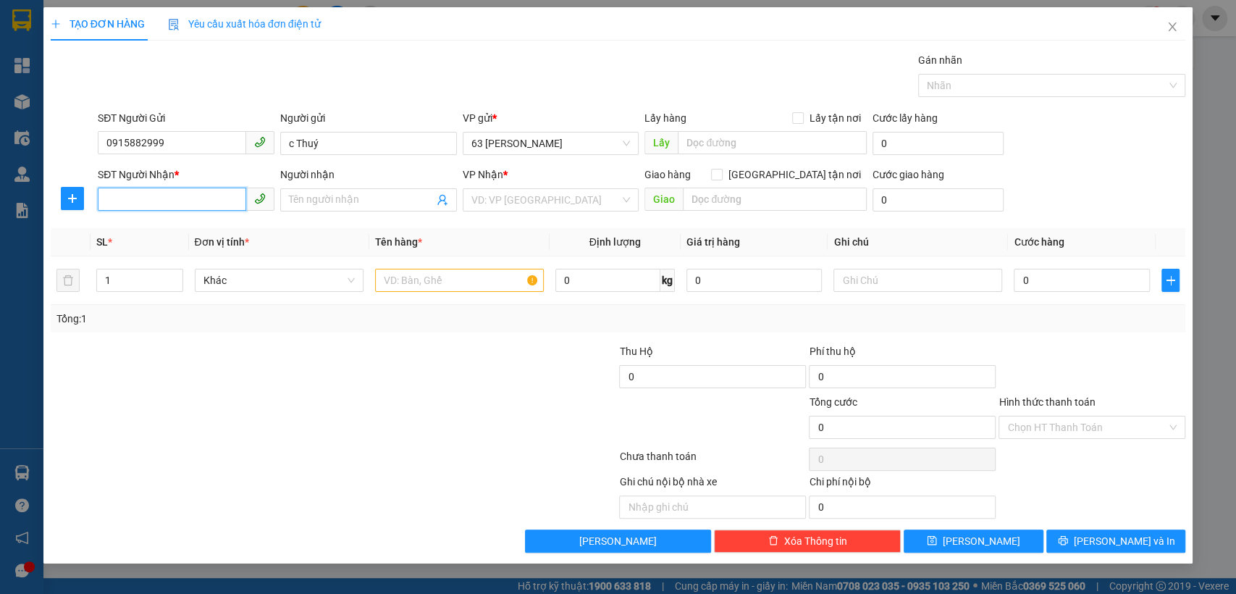
click at [188, 206] on input "SĐT Người Nhận *" at bounding box center [172, 198] width 148 height 23
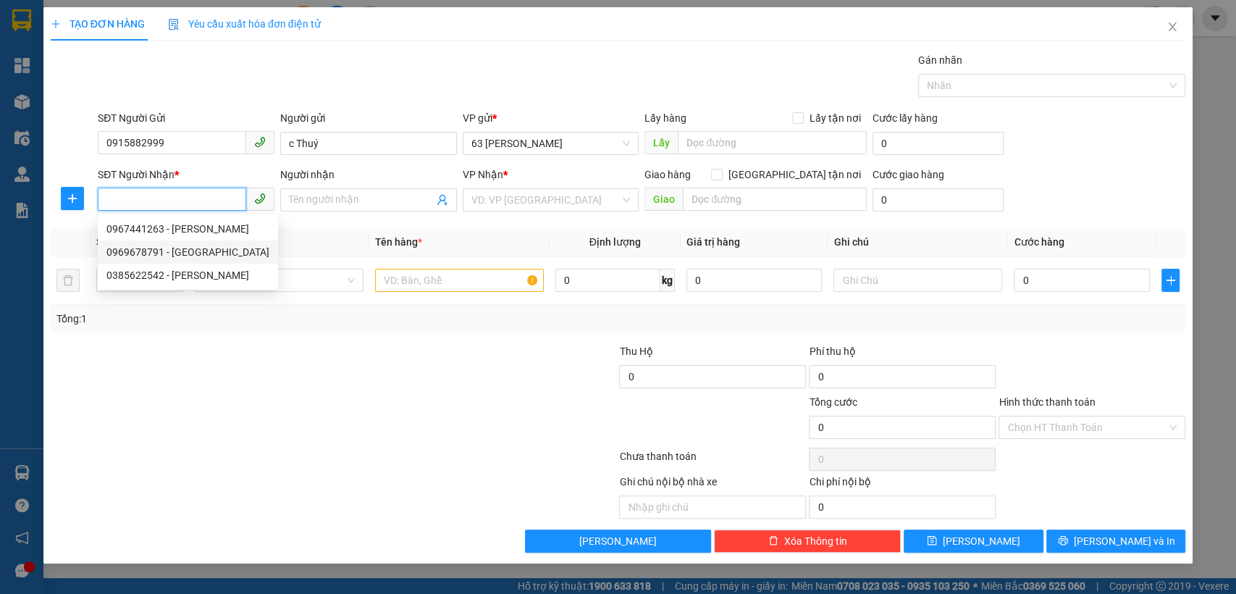
click at [205, 256] on div "0969678791 - Việt Anh" at bounding box center [187, 252] width 163 height 16
type input "0969678791"
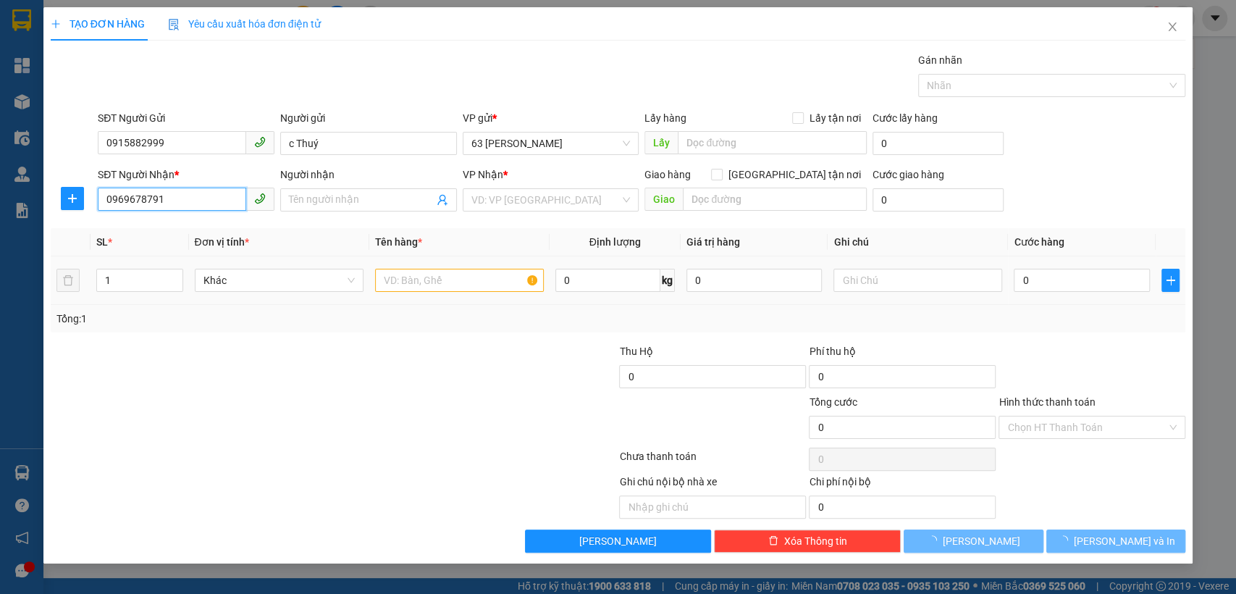
type input "Việt Anh"
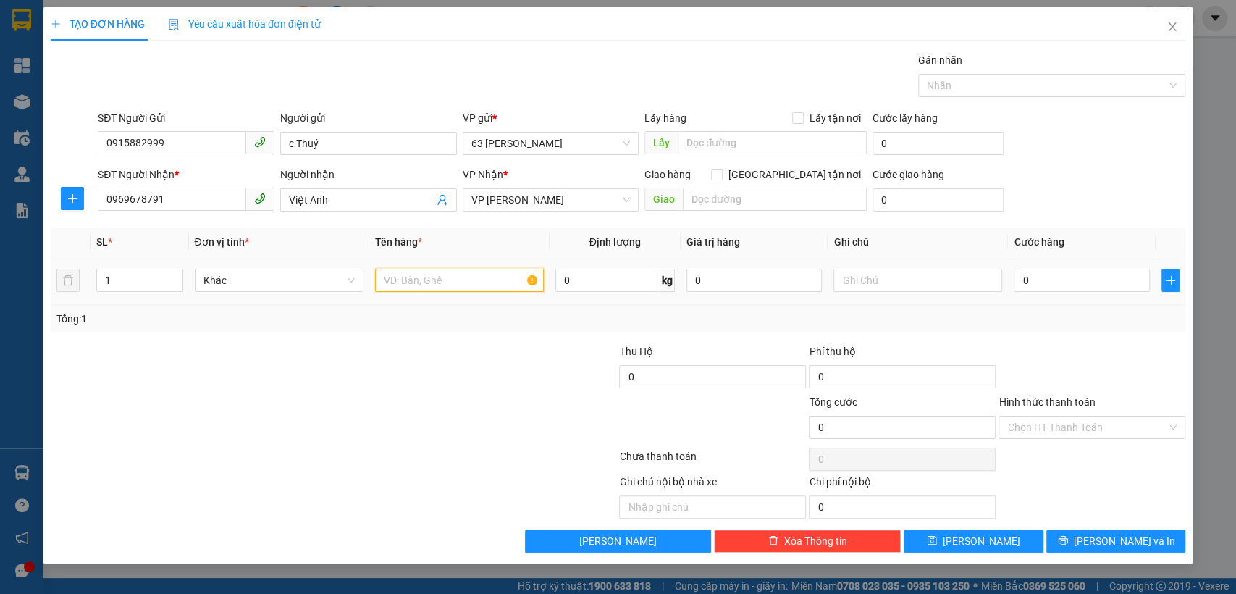
click at [403, 287] on input "text" at bounding box center [459, 280] width 169 height 23
type input "mẫu xn"
click at [1030, 280] on input "0" at bounding box center [1082, 280] width 136 height 23
type input "3"
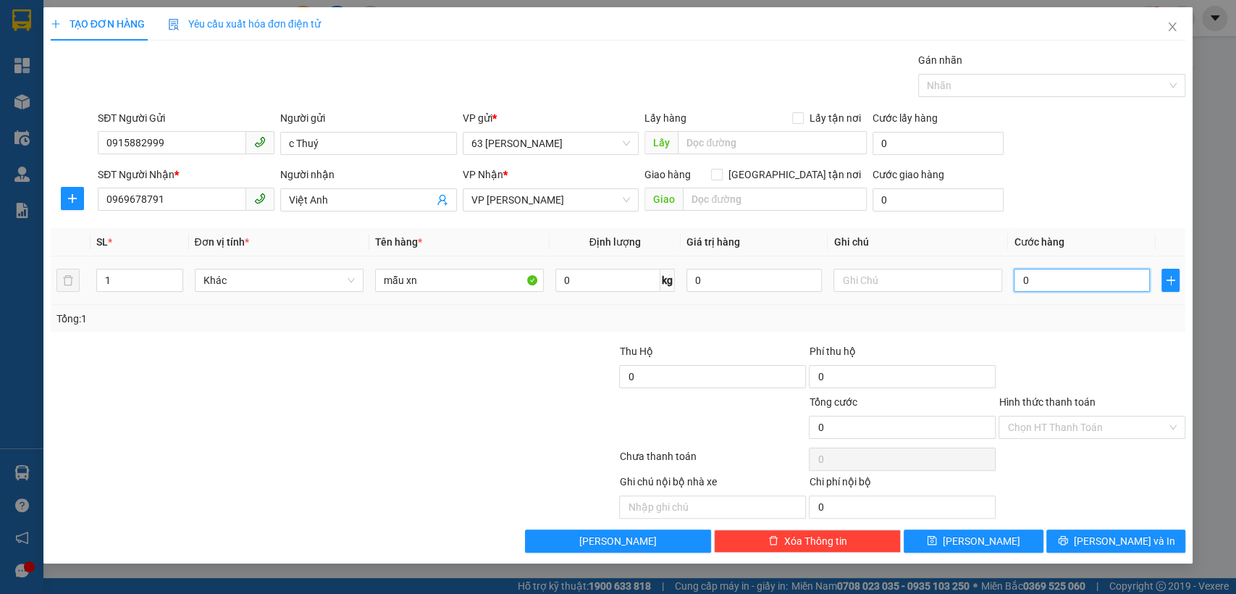
type input "3"
type input "30"
type input "300"
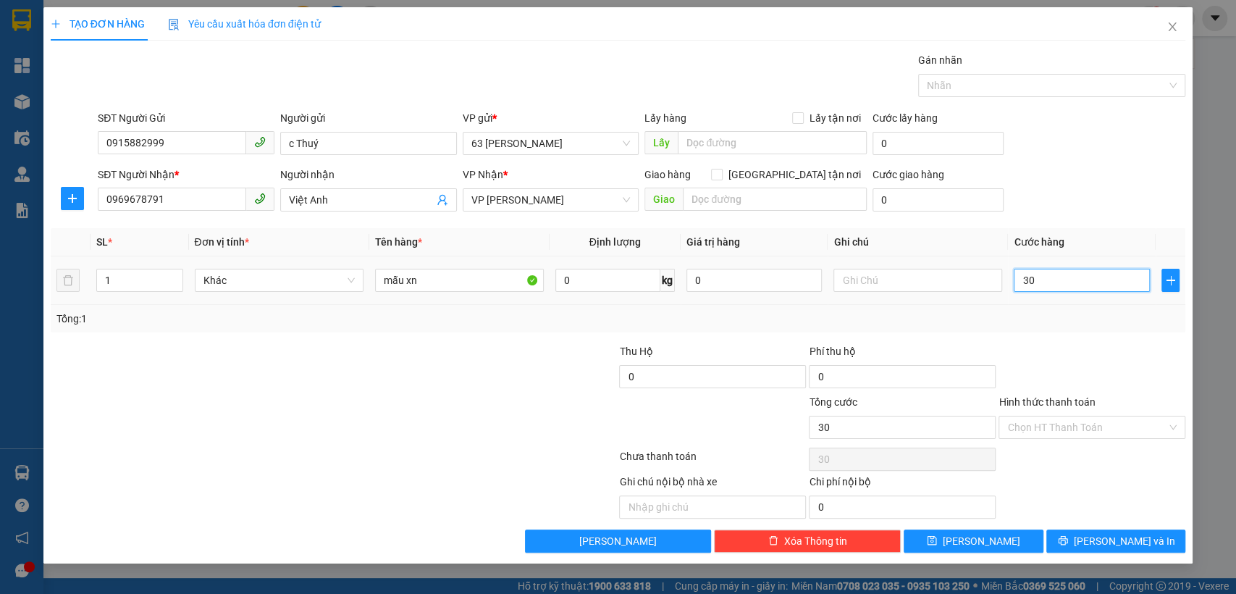
type input "300"
type input "3.000"
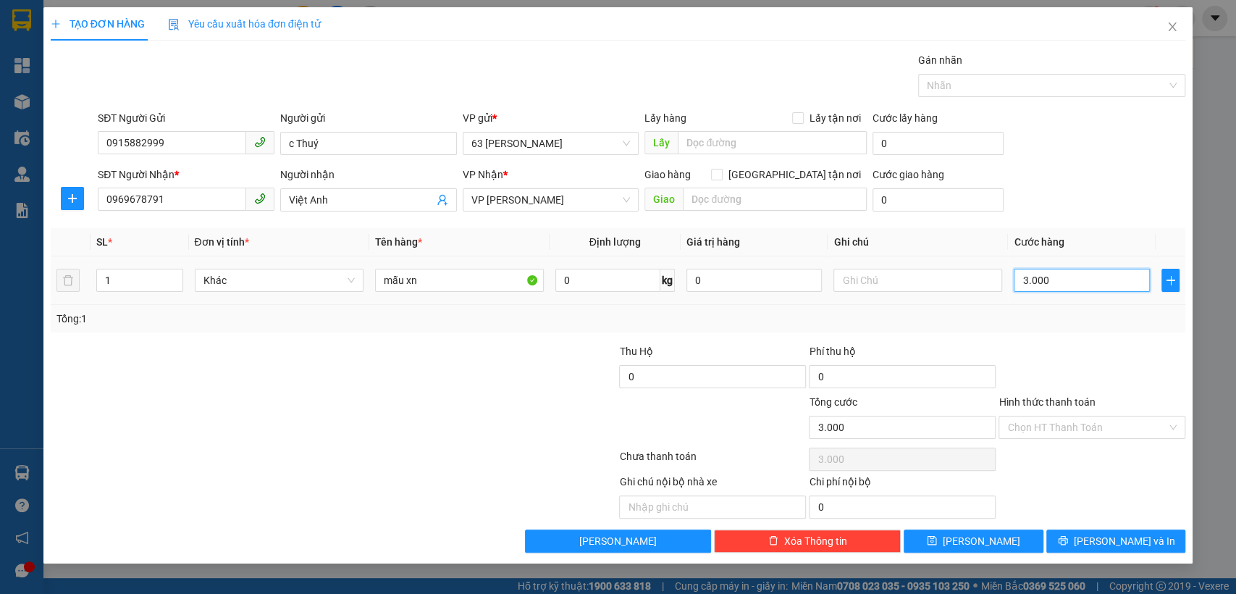
type input "30.000"
click at [1104, 543] on span "Lưu và In" at bounding box center [1124, 541] width 101 height 16
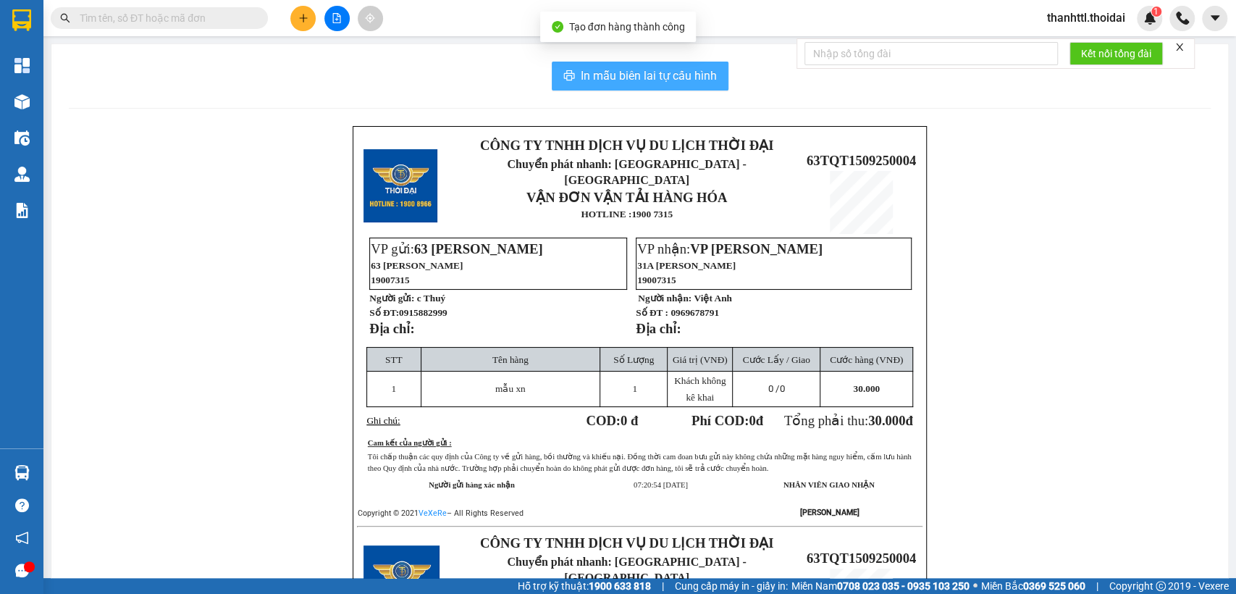
click at [604, 80] on span "In mẫu biên lai tự cấu hình" at bounding box center [649, 76] width 136 height 18
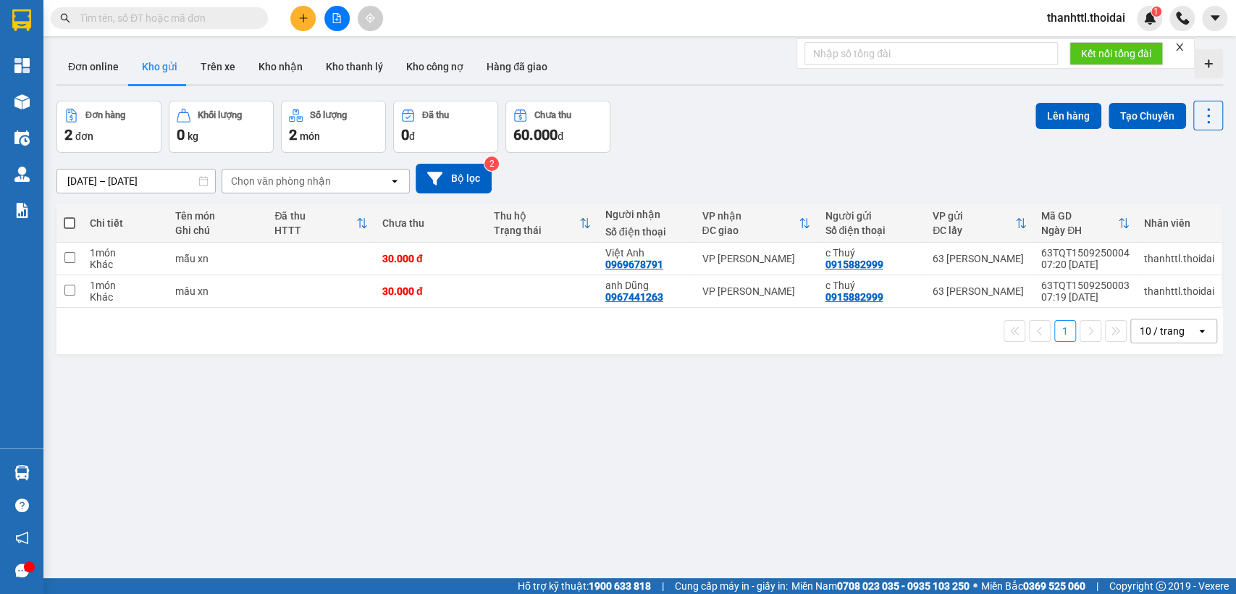
scroll to position [67, 0]
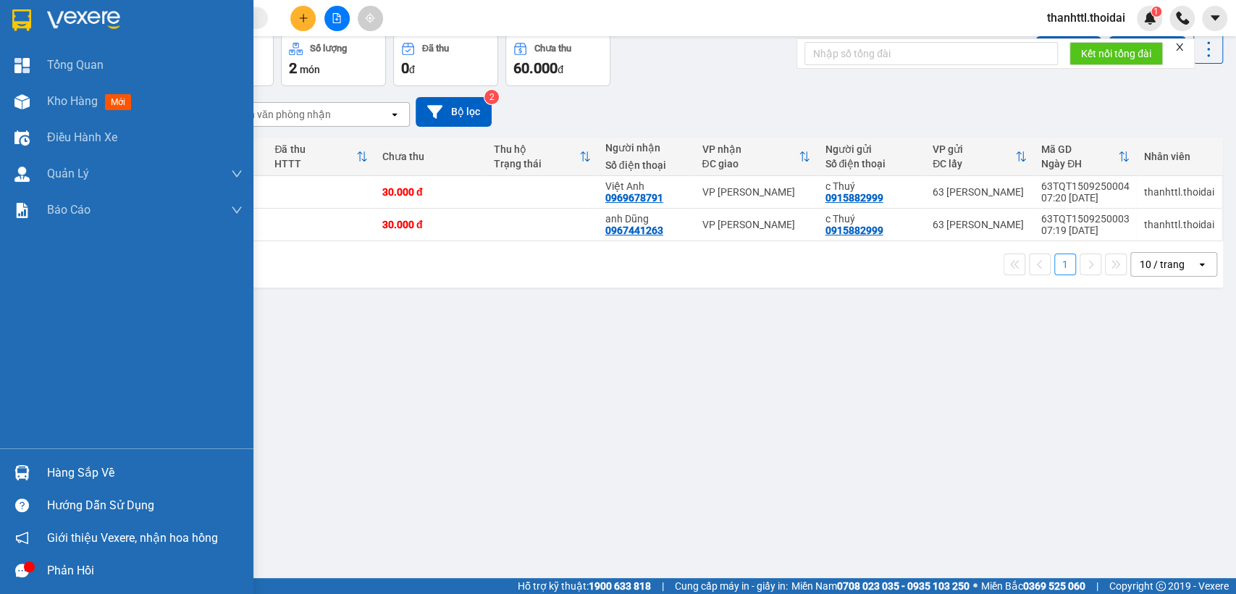
click at [72, 484] on div "Hàng sắp về" at bounding box center [126, 472] width 253 height 33
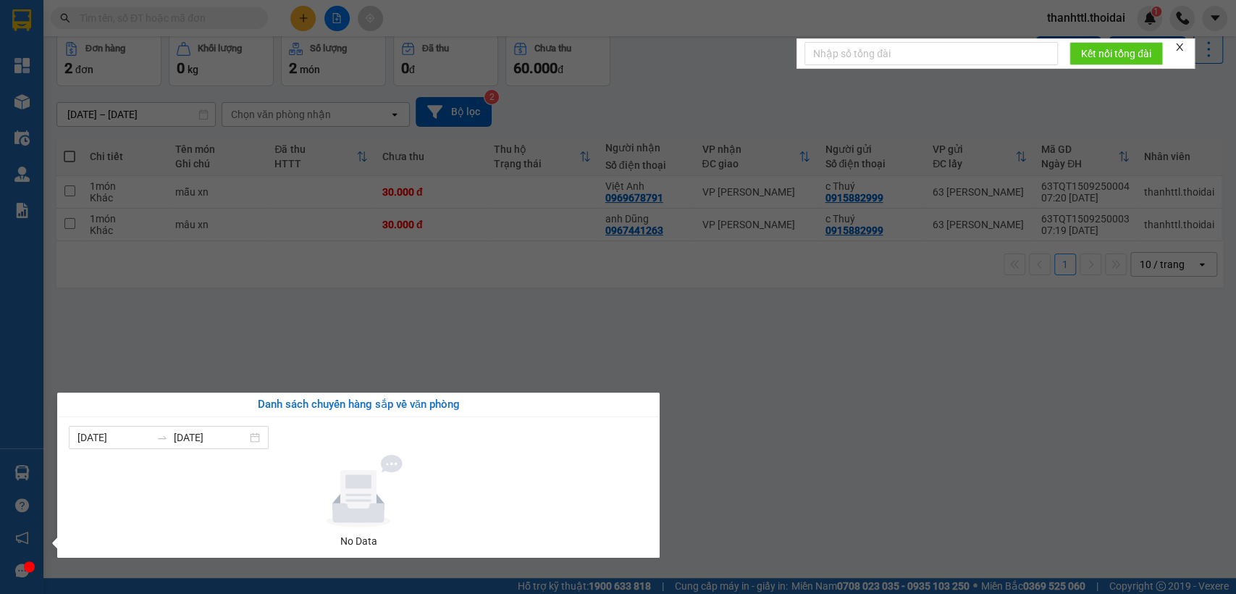
drag, startPoint x: 660, startPoint y: 351, endPoint x: 652, endPoint y: 332, distance: 21.1
click at [660, 350] on section "Kết quả tìm kiếm ( 0 ) Bộ lọc No Data thanhttl.thoidai 1 Tổng Quan Kho hàng mới…" at bounding box center [618, 297] width 1236 height 594
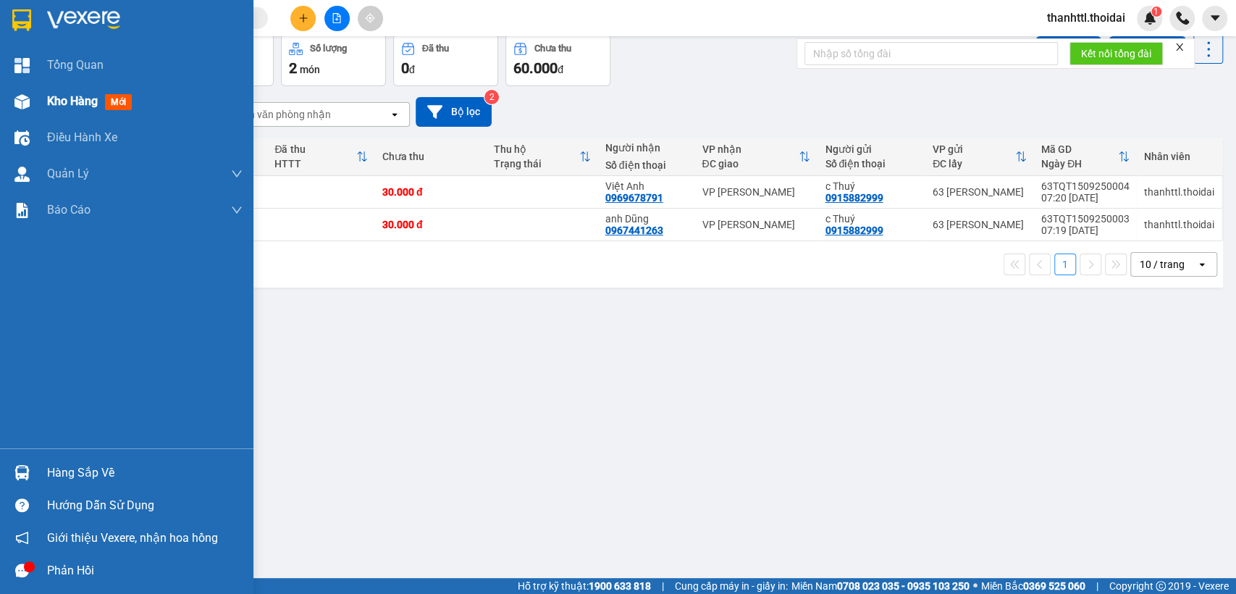
click at [77, 95] on span "Kho hàng" at bounding box center [72, 101] width 51 height 14
